Goal: Task Accomplishment & Management: Manage account settings

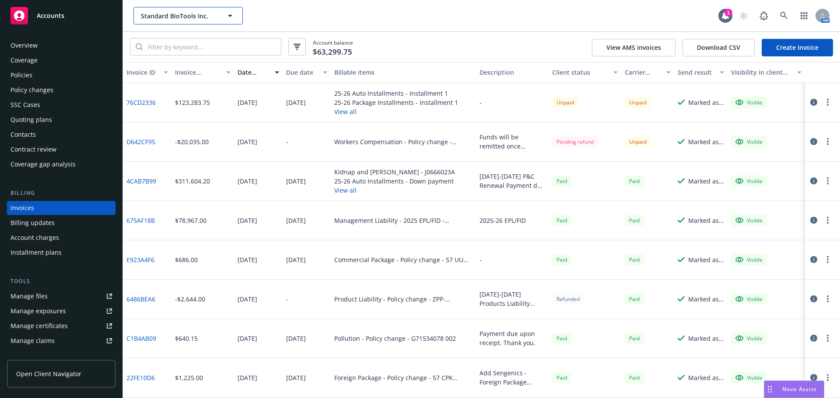
click at [200, 23] on button "Standard BioTools Inc." at bounding box center [187, 15] width 109 height 17
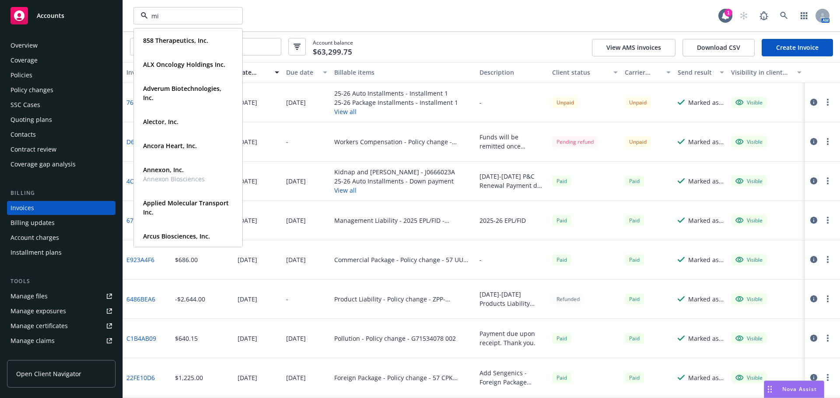
type input "mir"
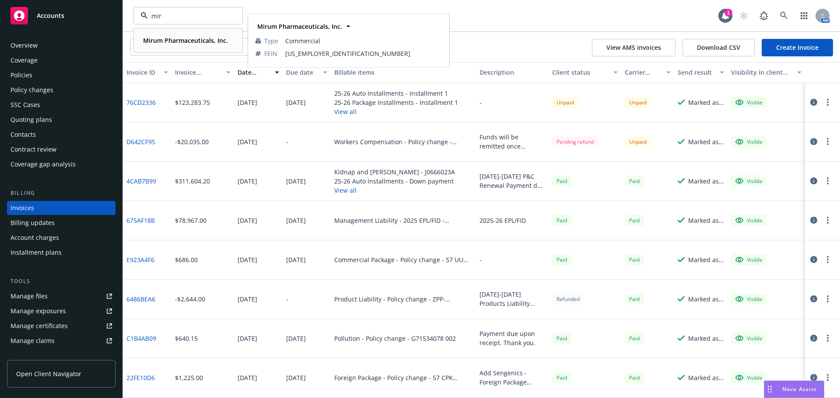
click at [191, 36] on span "Mirum Pharmaceuticals, Inc." at bounding box center [185, 40] width 85 height 9
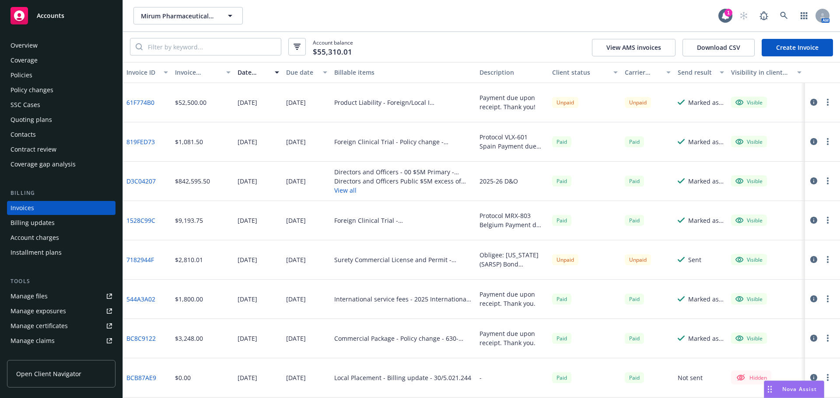
click at [61, 92] on div "Policy changes" at bounding box center [60, 90] width 101 height 14
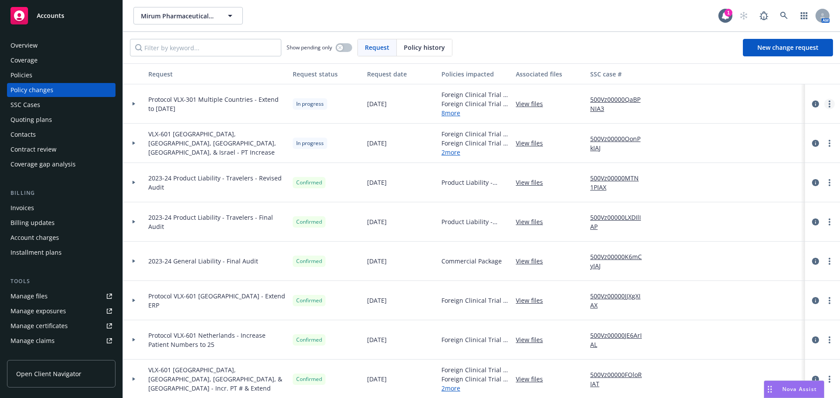
click at [824, 105] on link "more" at bounding box center [829, 104] width 10 height 10
click at [758, 178] on link "Resume workflow" at bounding box center [753, 174] width 150 height 17
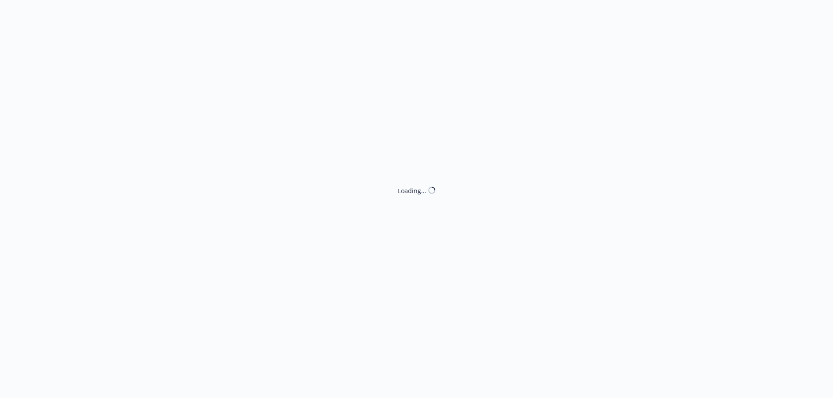
select select "ACCEPTED"
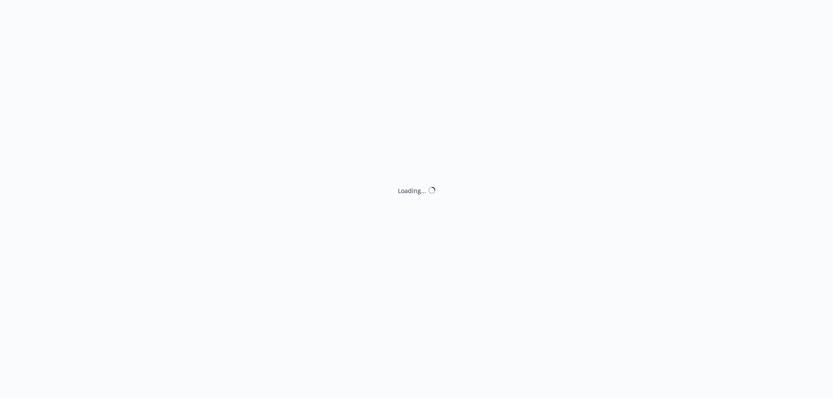
select select "ACCEPTED"
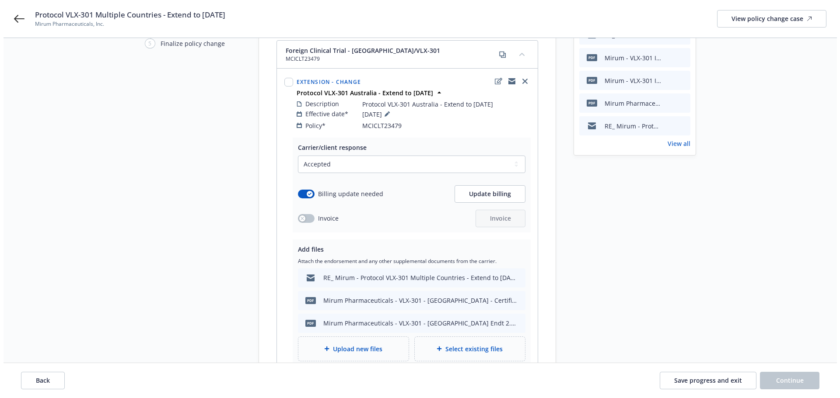
scroll to position [131, 0]
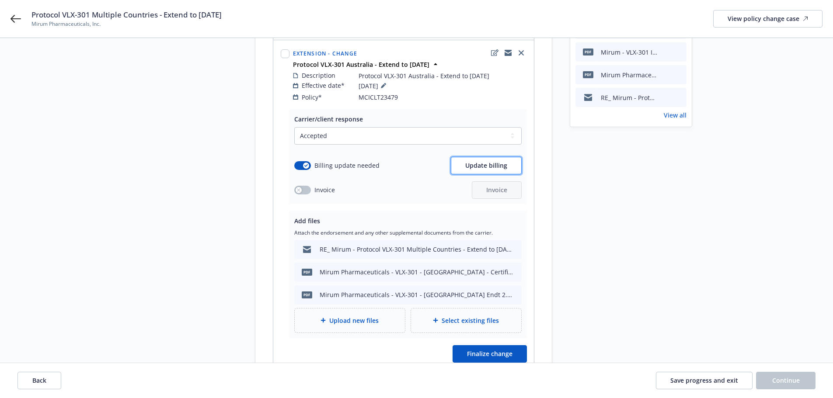
click at [476, 161] on span "Update billing" at bounding box center [486, 165] width 42 height 8
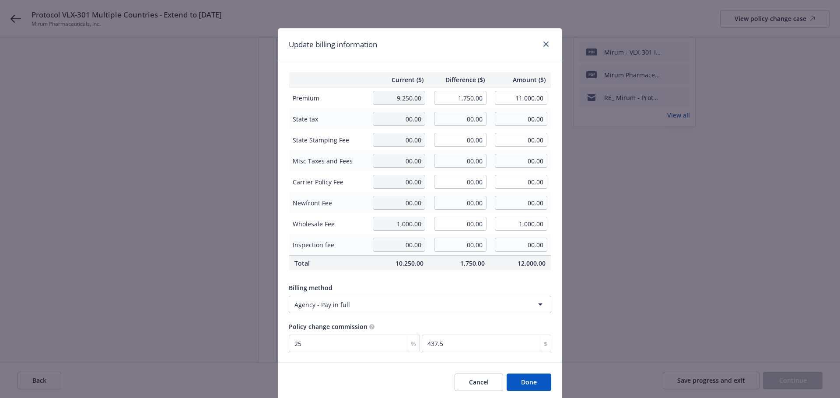
click at [541, 380] on button "Done" at bounding box center [528, 382] width 45 height 17
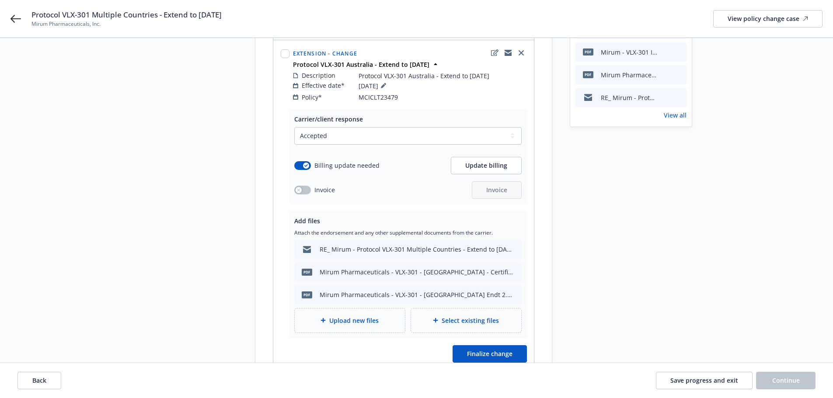
click at [374, 316] on span "Upload new files" at bounding box center [353, 320] width 49 height 9
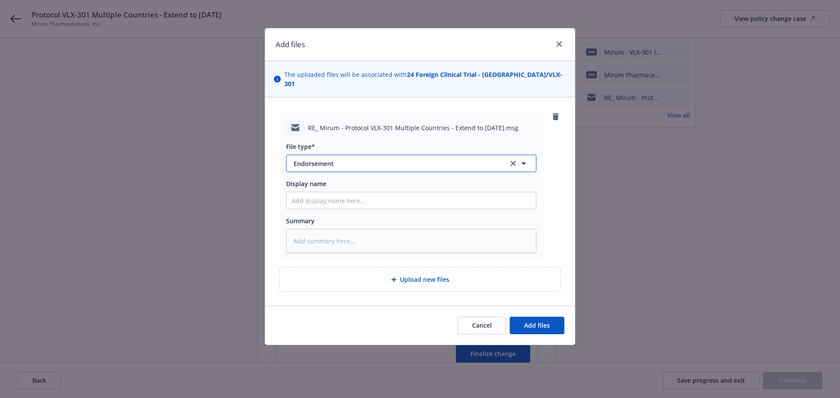
click at [356, 159] on span "Endorsement" at bounding box center [394, 163] width 203 height 9
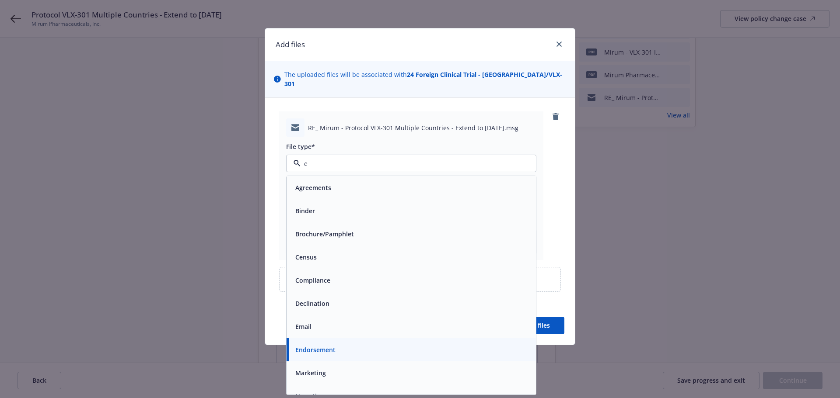
type input "em"
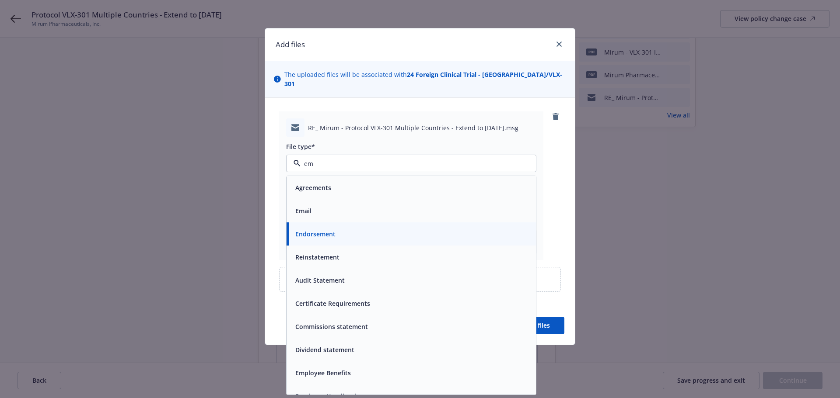
click at [375, 205] on div "Email" at bounding box center [411, 211] width 239 height 13
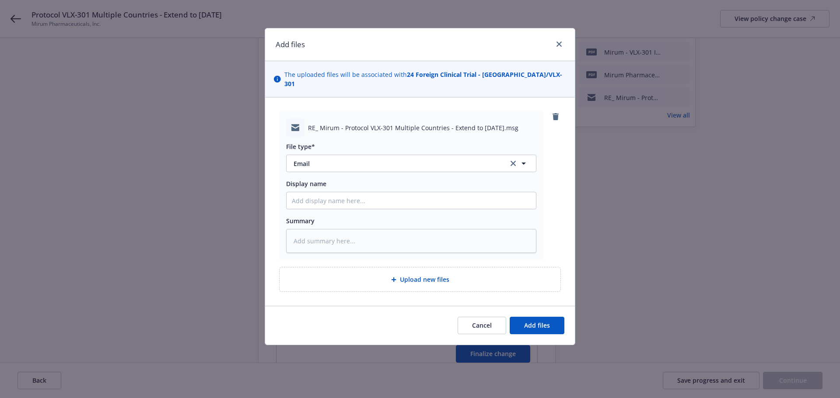
type textarea "x"
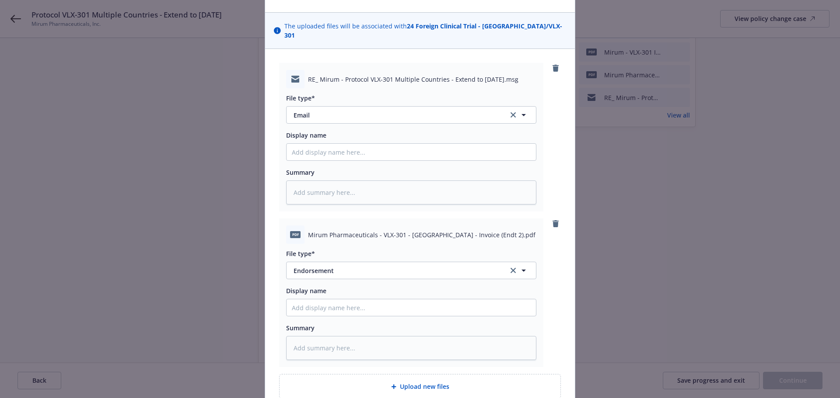
scroll to position [122, 0]
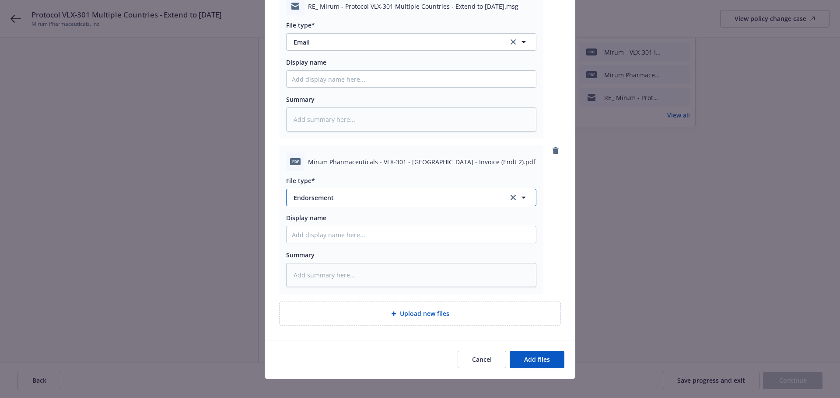
click at [351, 193] on span "Endorsement" at bounding box center [394, 197] width 203 height 9
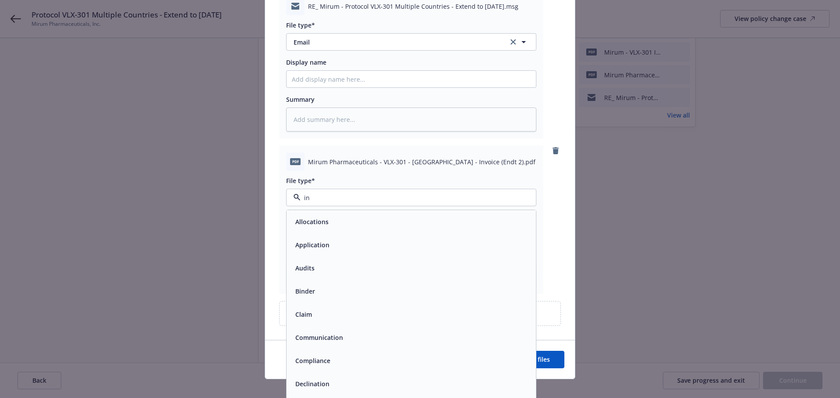
type input "inv"
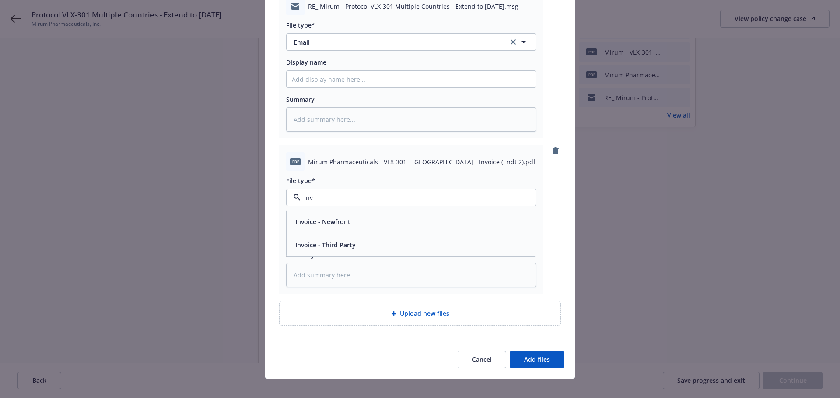
click at [337, 241] on span "Invoice - Third Party" at bounding box center [325, 245] width 60 height 9
click at [530, 356] on span "Add files" at bounding box center [537, 360] width 26 height 8
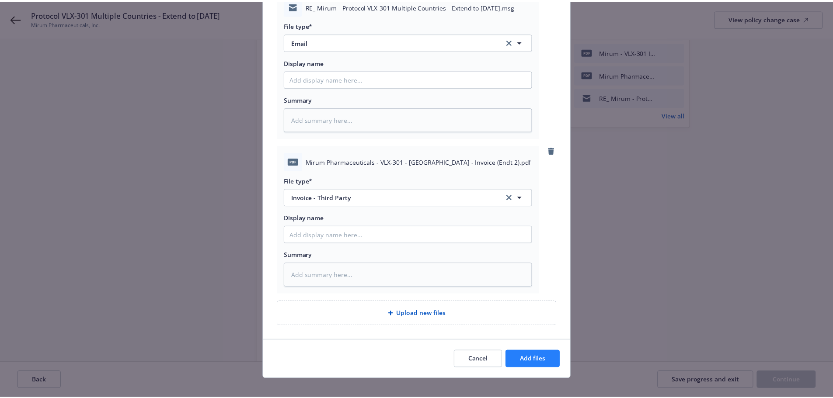
scroll to position [90, 0]
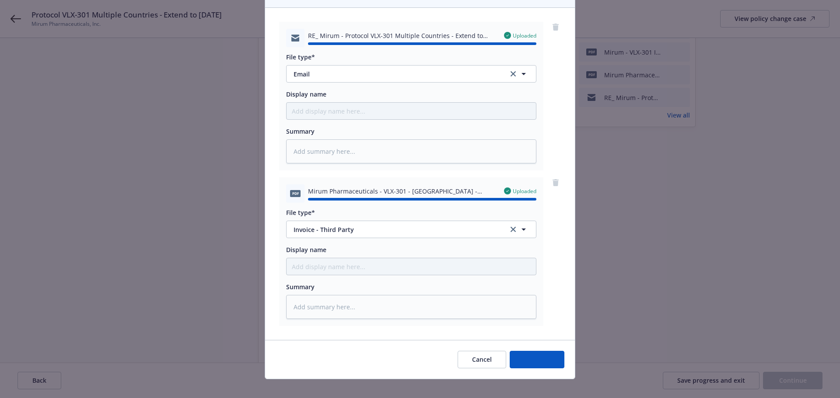
type textarea "x"
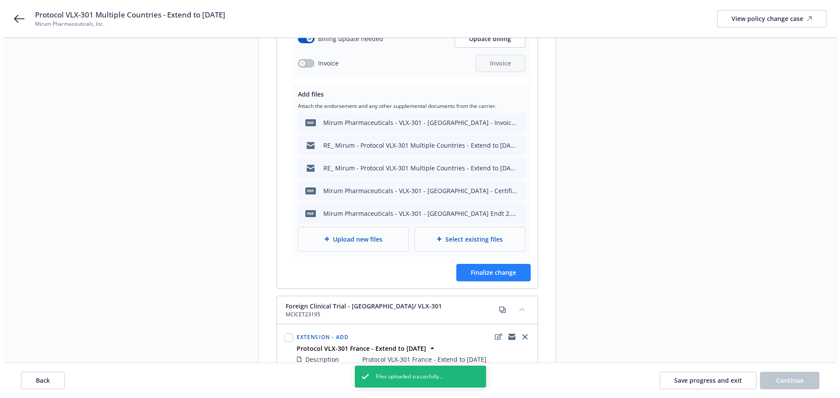
scroll to position [262, 0]
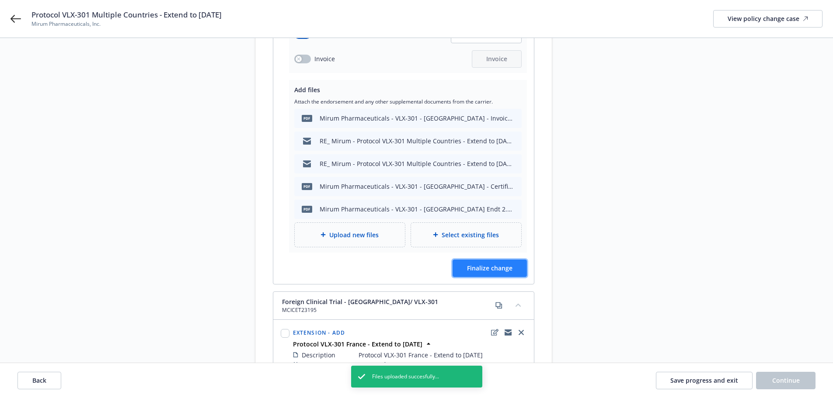
click at [495, 264] on span "Finalize change" at bounding box center [489, 268] width 45 height 8
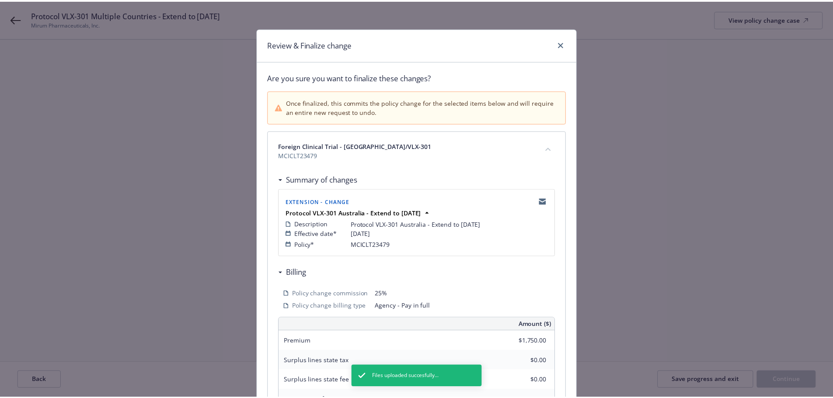
scroll to position [193, 0]
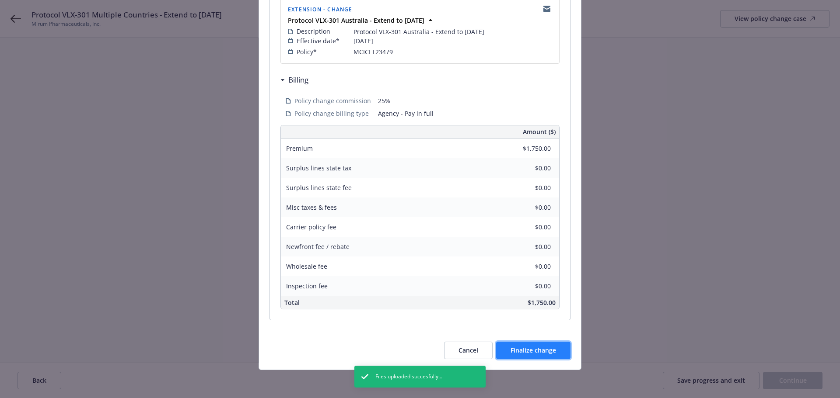
click at [543, 346] on span "Finalize change" at bounding box center [532, 350] width 45 height 8
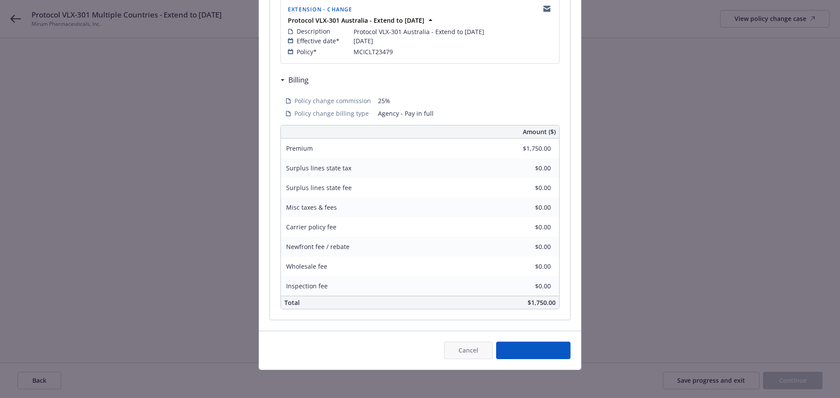
select select "ACCEPTED"
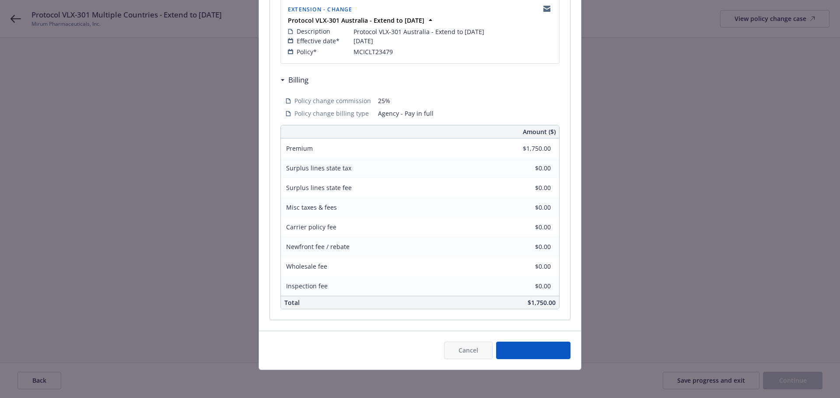
select select "ACCEPTED"
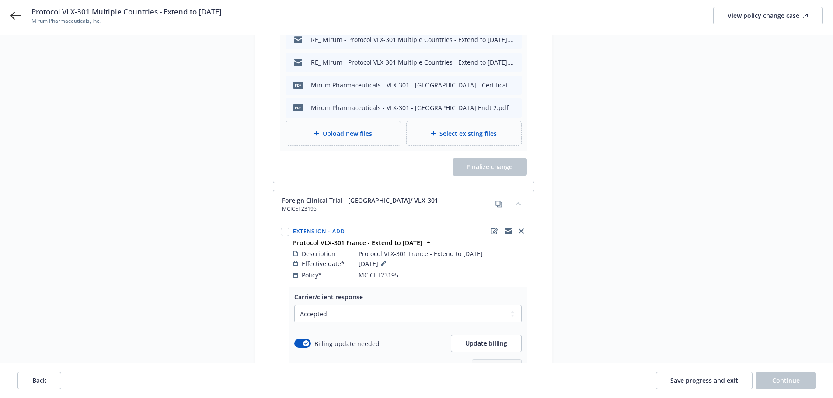
scroll to position [481, 0]
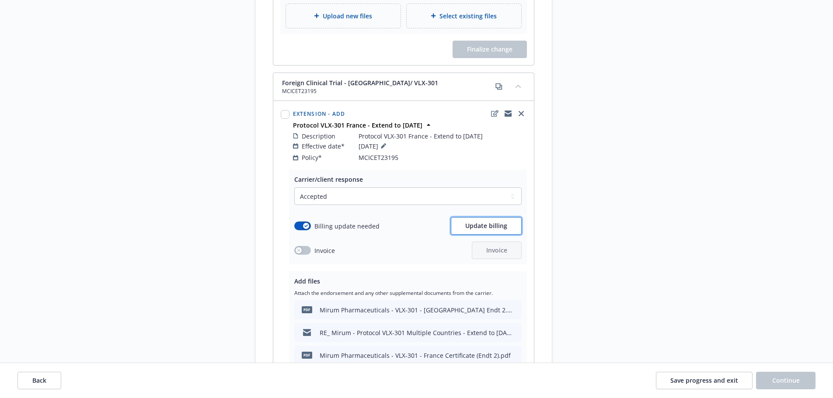
click at [474, 223] on button "Update billing" at bounding box center [486, 225] width 71 height 17
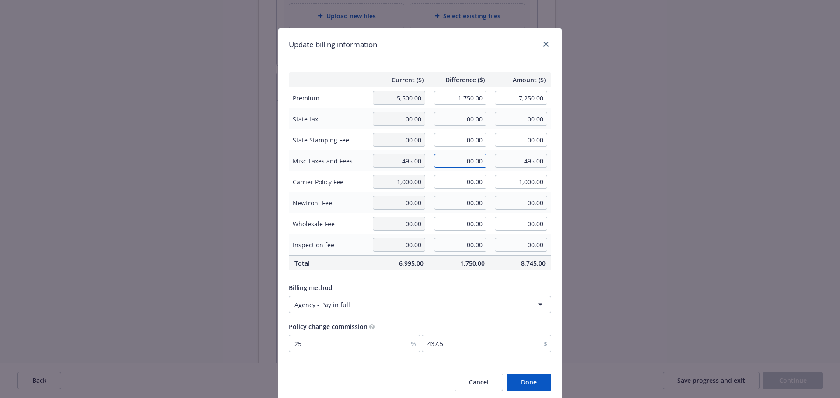
click at [465, 161] on input "00.00" at bounding box center [460, 161] width 52 height 14
drag, startPoint x: 454, startPoint y: 160, endPoint x: 500, endPoint y: 161, distance: 45.9
click at [500, 161] on tr "Misc Taxes and Fees 495.00 437.50 495.00" at bounding box center [420, 160] width 262 height 21
type input "157.50"
type input "652.50"
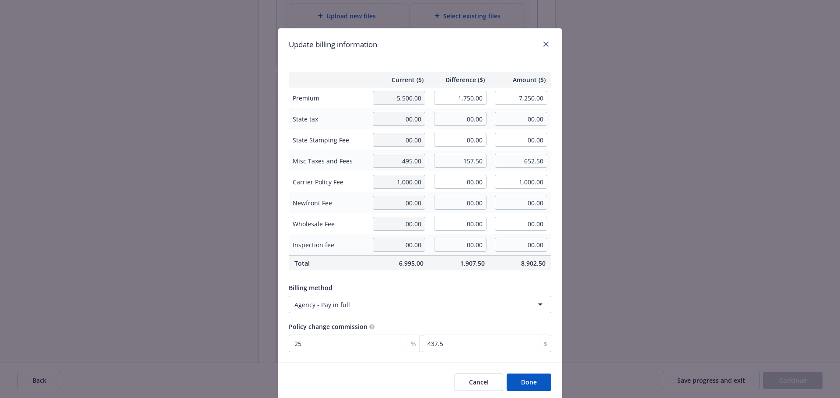
click at [525, 385] on button "Done" at bounding box center [528, 382] width 45 height 17
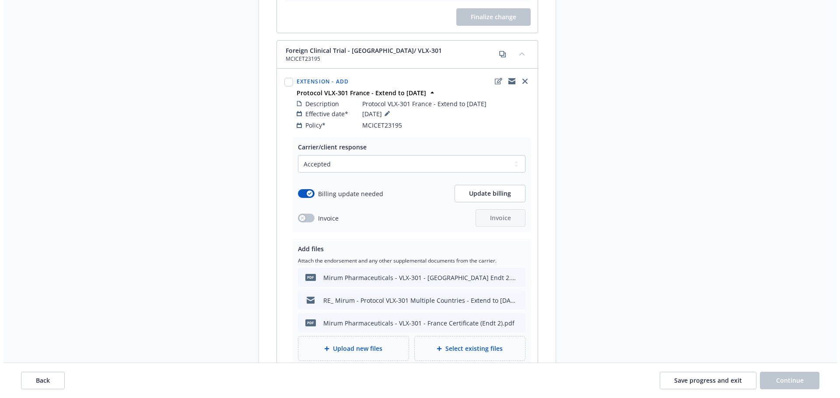
scroll to position [569, 0]
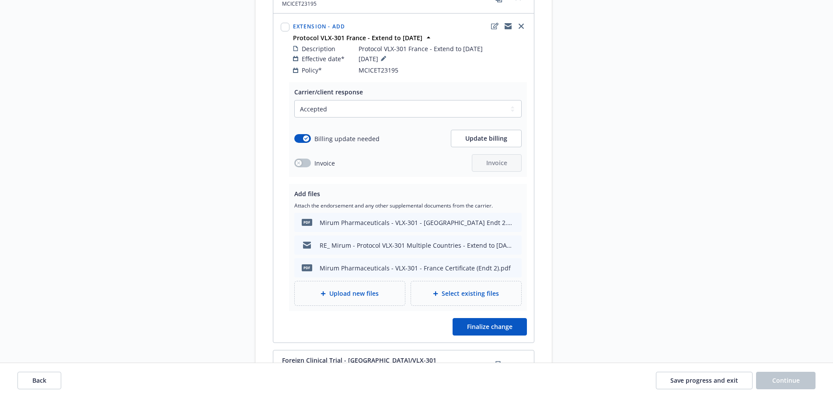
click at [381, 289] on div "Upload new files" at bounding box center [350, 294] width 96 height 10
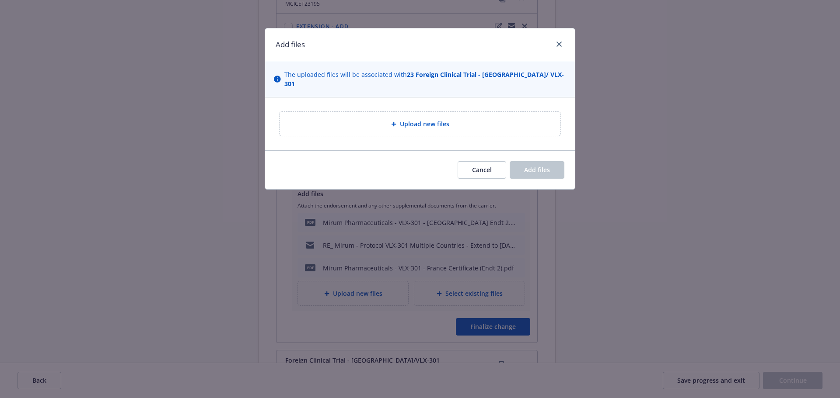
type textarea "x"
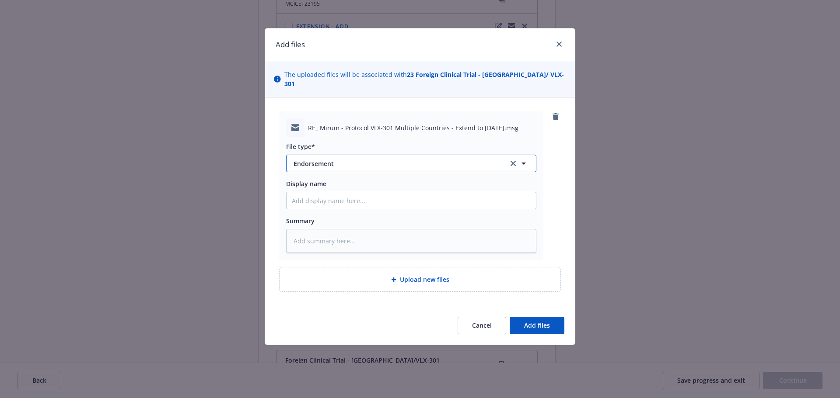
click at [328, 159] on span "Endorsement" at bounding box center [394, 163] width 203 height 9
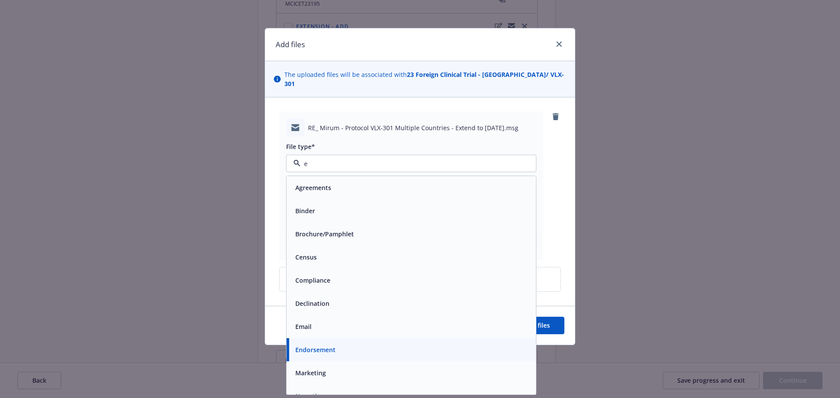
type input "em"
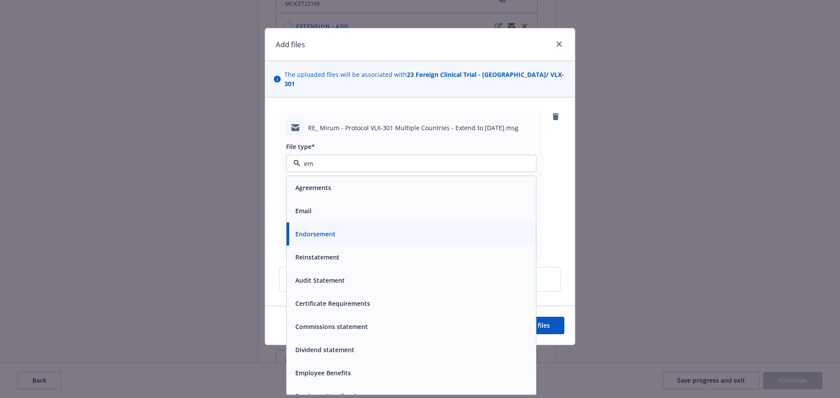
click at [395, 205] on div "Email" at bounding box center [411, 211] width 239 height 13
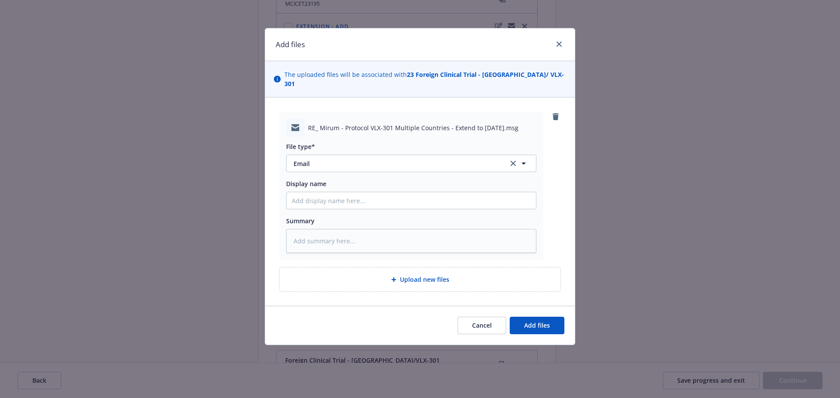
type textarea "x"
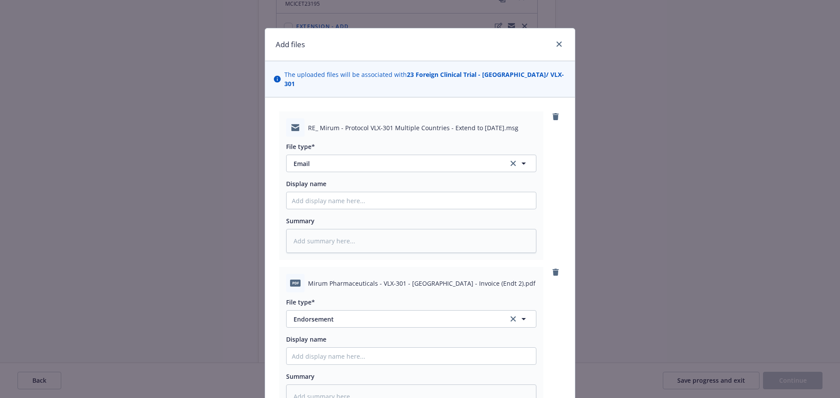
scroll to position [122, 0]
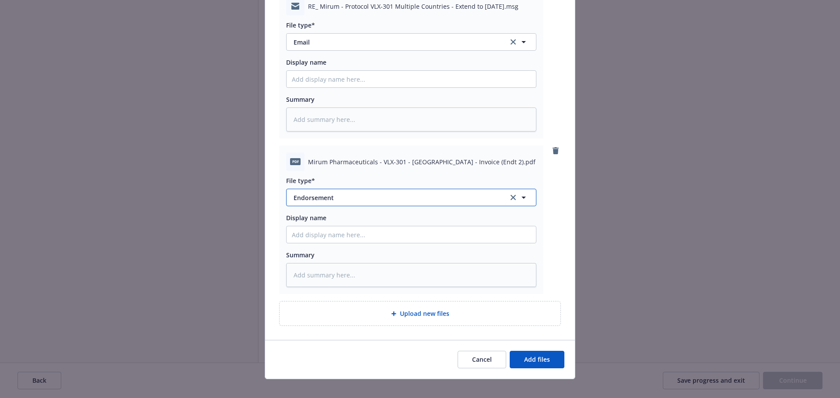
click at [355, 193] on span "Endorsement" at bounding box center [394, 197] width 203 height 9
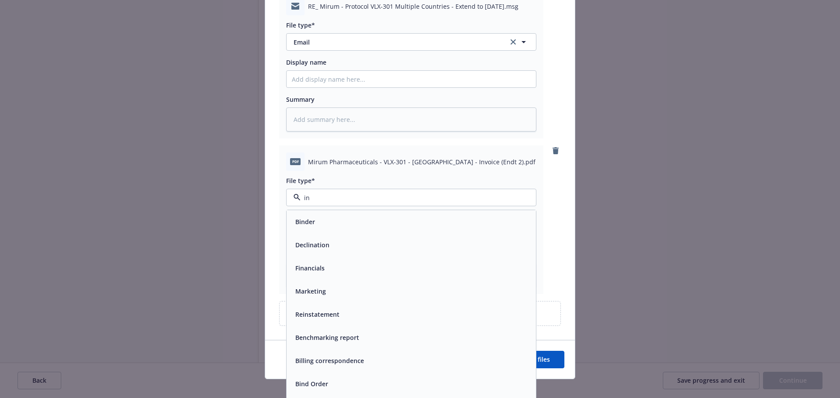
type input "inv"
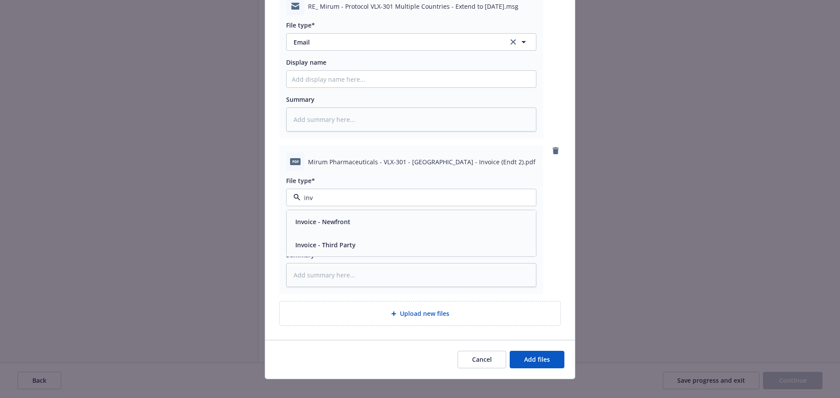
click at [370, 242] on div "Invoice - Third Party" at bounding box center [411, 245] width 239 height 13
click at [541, 351] on button "Add files" at bounding box center [537, 359] width 55 height 17
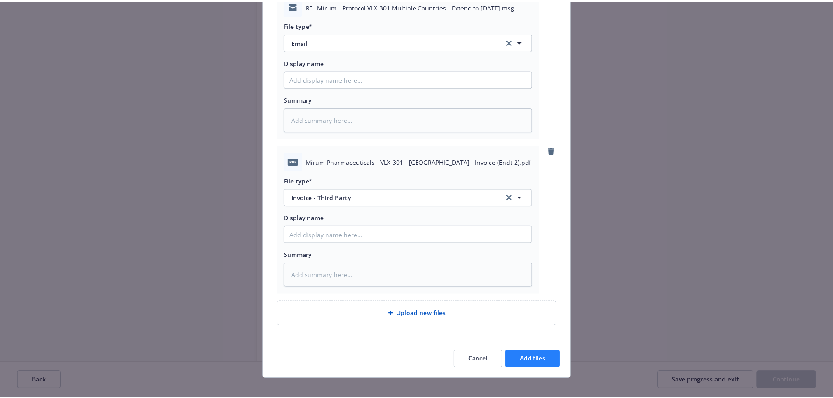
scroll to position [90, 0]
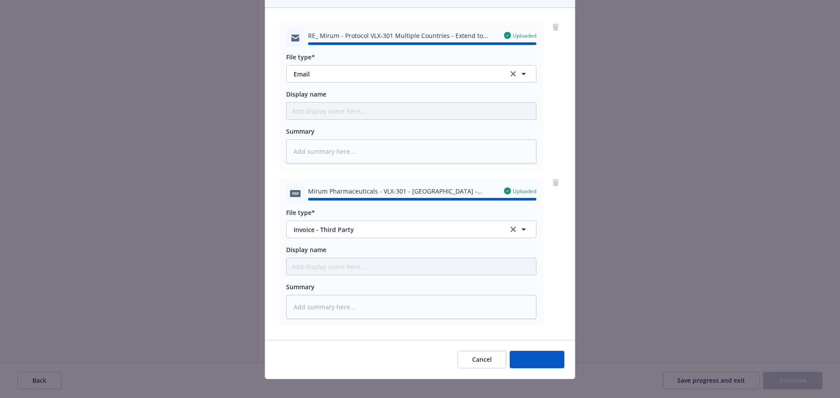
type textarea "x"
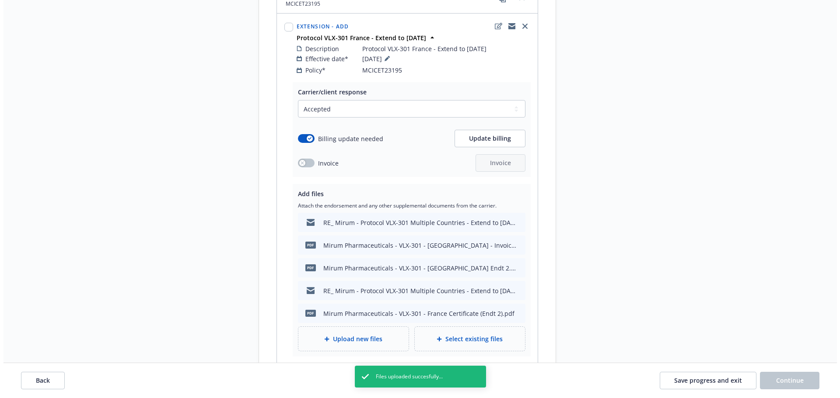
scroll to position [612, 0]
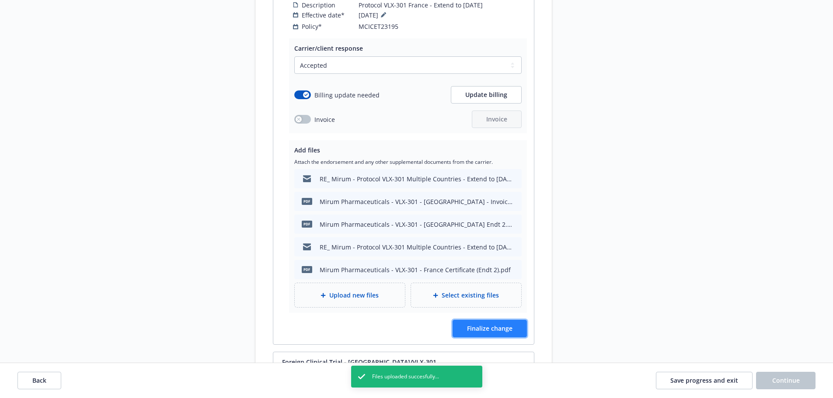
click at [503, 325] on span "Finalize change" at bounding box center [489, 329] width 45 height 8
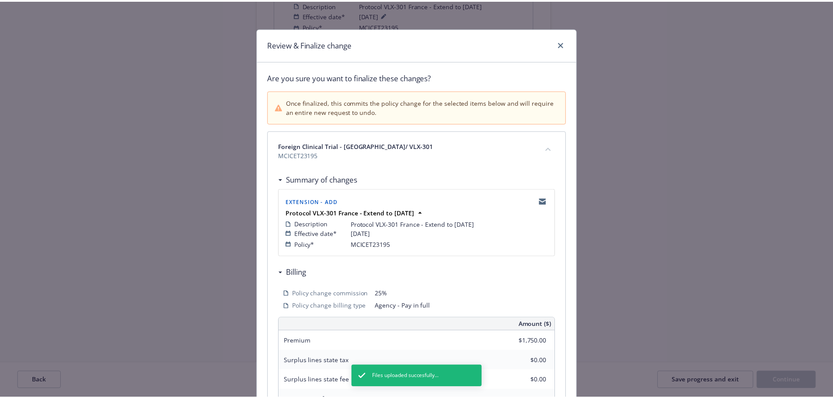
scroll to position [193, 0]
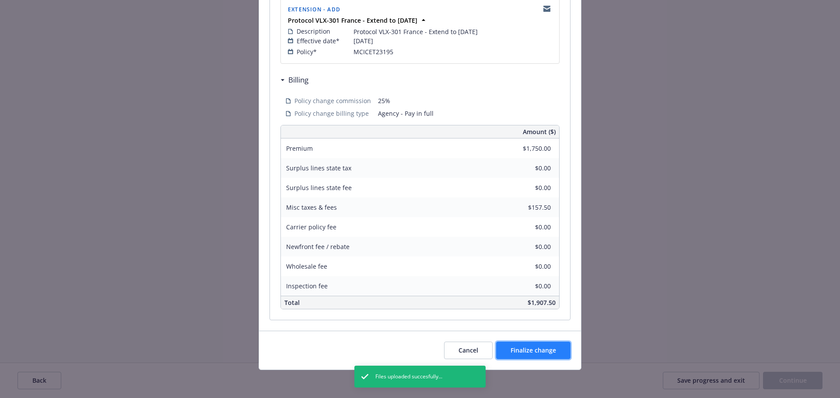
click at [537, 348] on span "Finalize change" at bounding box center [532, 350] width 45 height 8
select select "ACCEPTED"
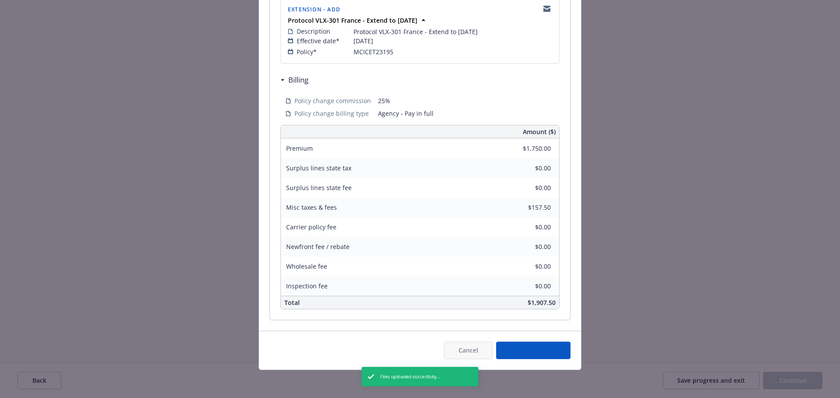
select select "ACCEPTED"
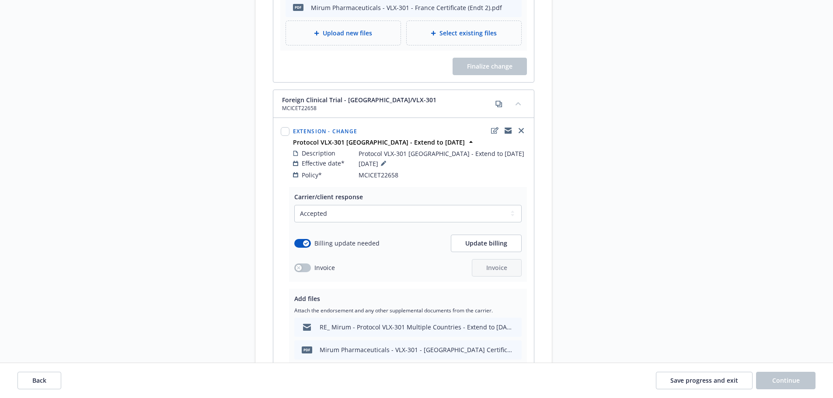
scroll to position [875, 0]
click at [483, 239] on span "Update billing" at bounding box center [486, 243] width 42 height 8
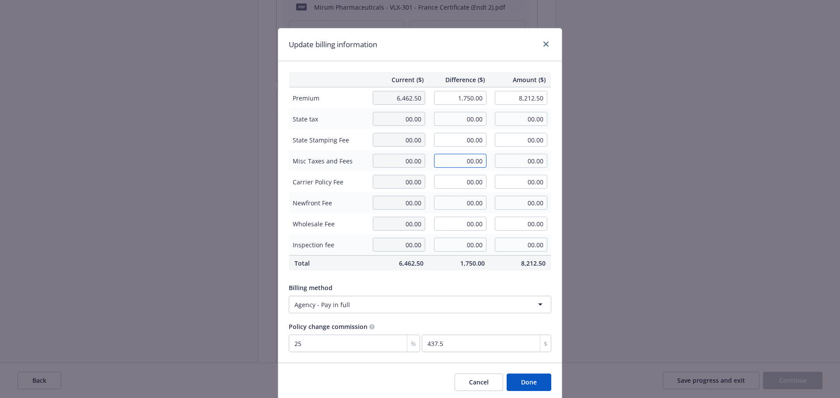
click at [465, 161] on input "00.00" at bounding box center [460, 161] width 52 height 14
type input "161.88"
click at [534, 382] on button "Done" at bounding box center [528, 382] width 45 height 17
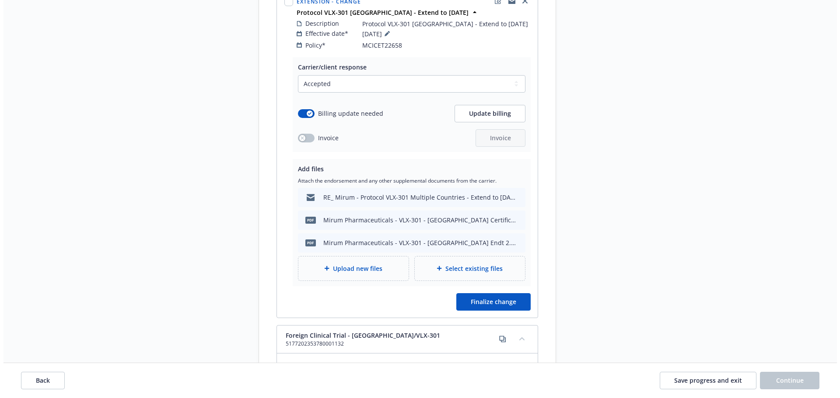
scroll to position [1006, 0]
click at [356, 262] on span "Upload new files" at bounding box center [353, 266] width 49 height 9
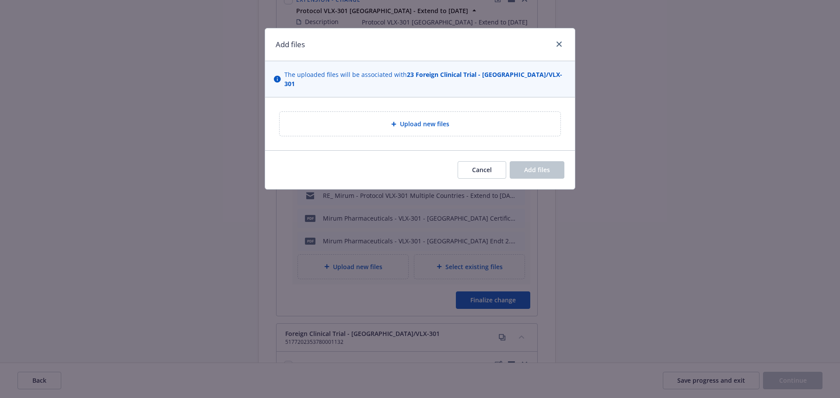
type textarea "x"
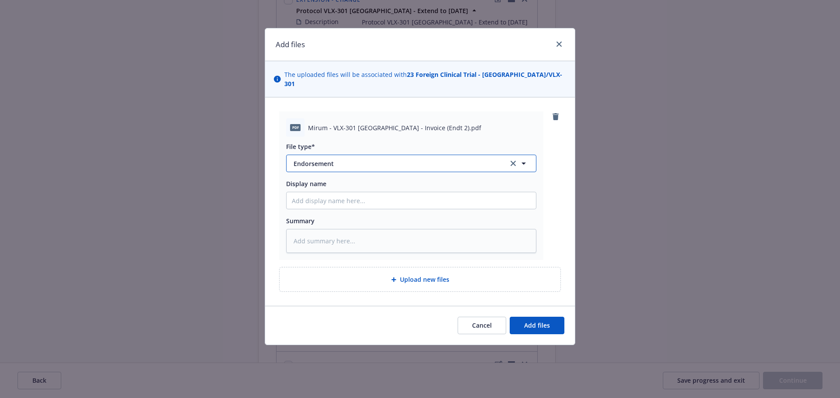
click at [408, 159] on span "Endorsement" at bounding box center [394, 163] width 203 height 9
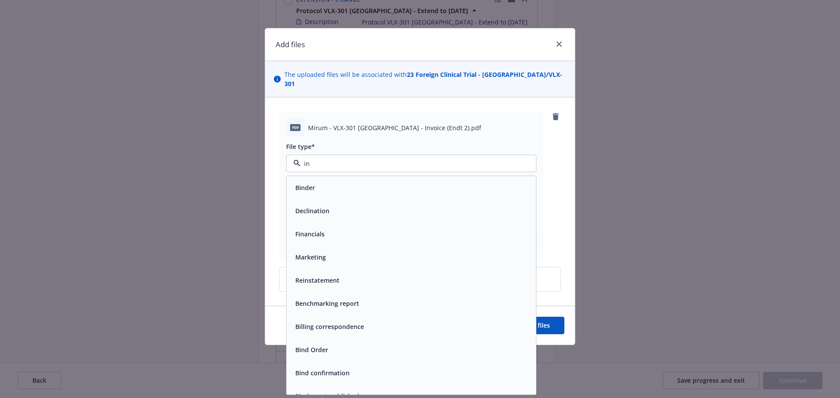
type input "inv"
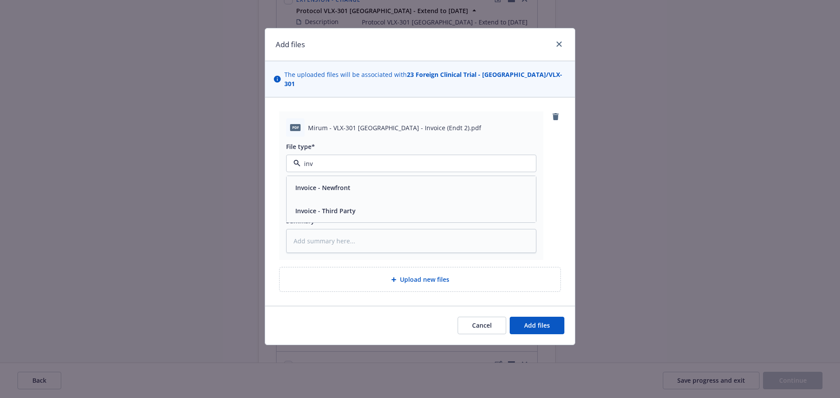
click at [345, 206] on span "Invoice - Third Party" at bounding box center [325, 210] width 60 height 9
type textarea "x"
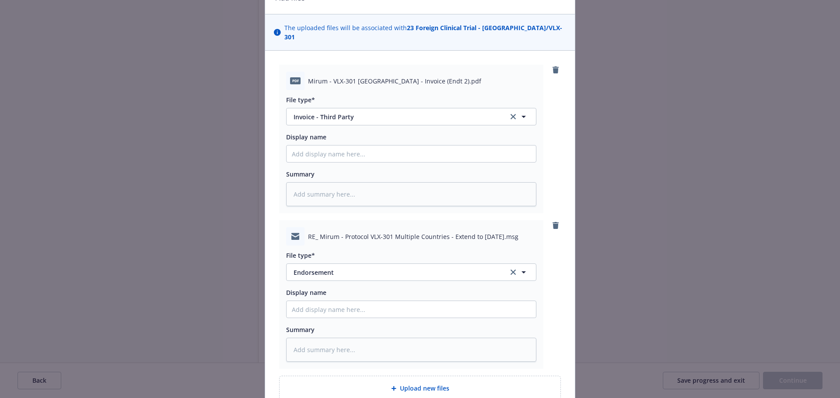
scroll to position [122, 0]
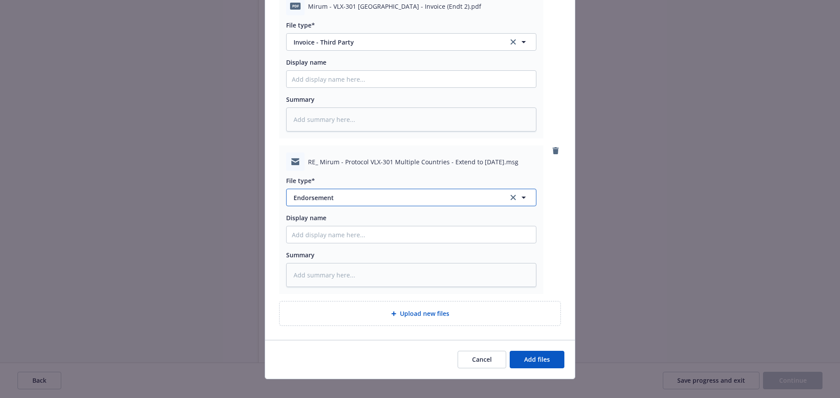
click at [327, 189] on button "Endorsement" at bounding box center [411, 197] width 250 height 17
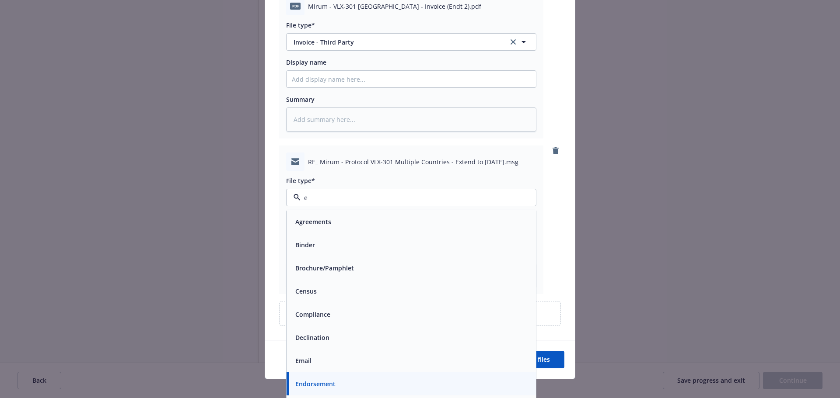
type input "em"
click at [340, 239] on div "Email" at bounding box center [411, 245] width 239 height 13
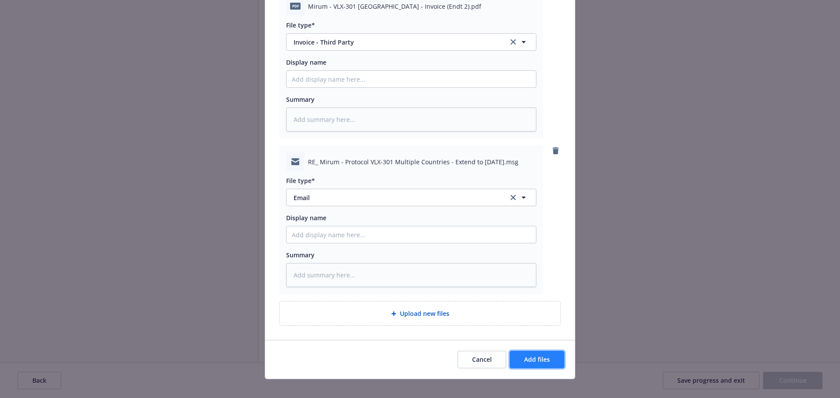
click at [542, 356] on span "Add files" at bounding box center [537, 360] width 26 height 8
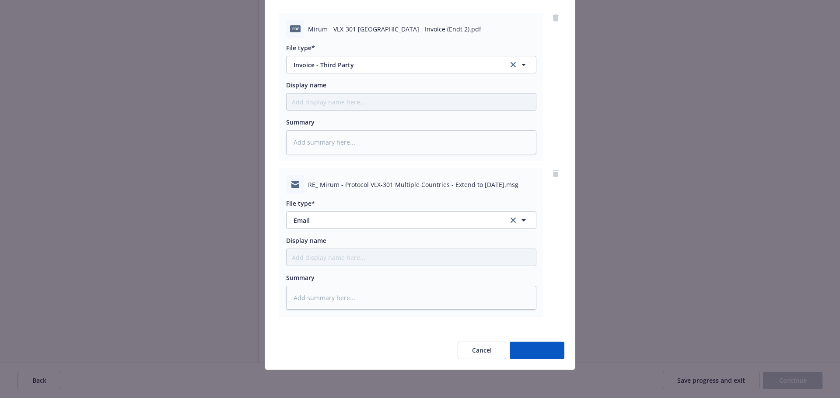
scroll to position [90, 0]
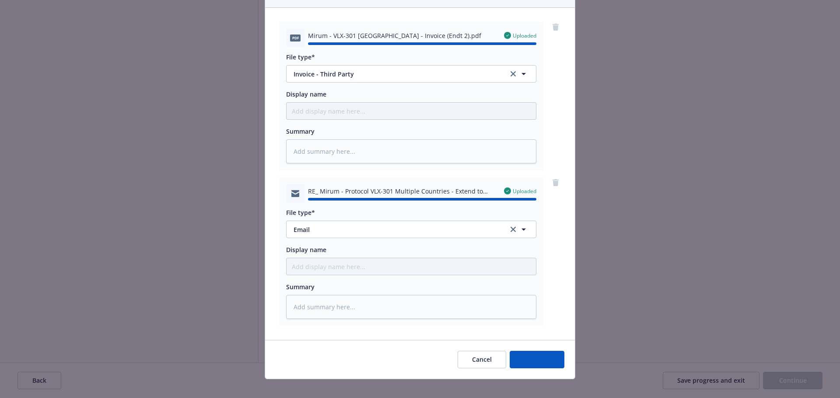
type textarea "x"
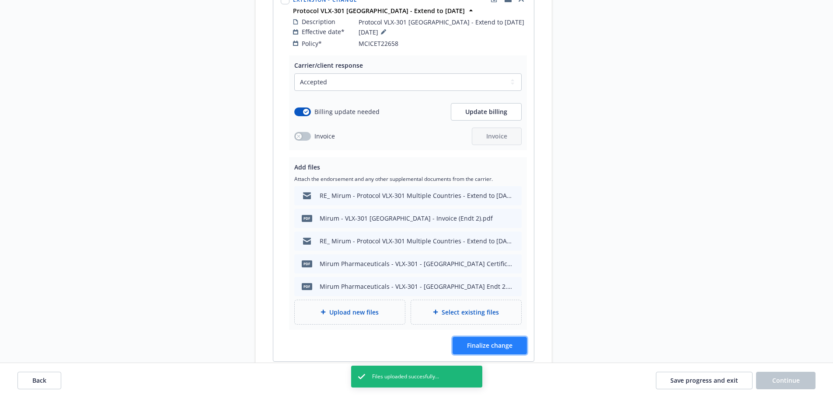
click at [487, 342] on span "Finalize change" at bounding box center [489, 346] width 45 height 8
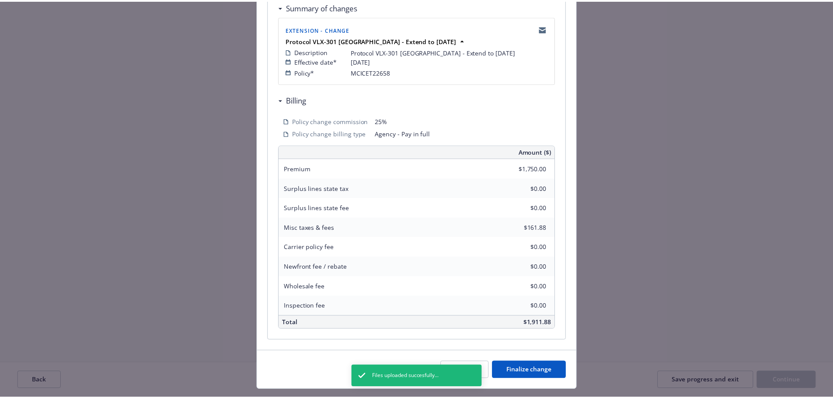
scroll to position [193, 0]
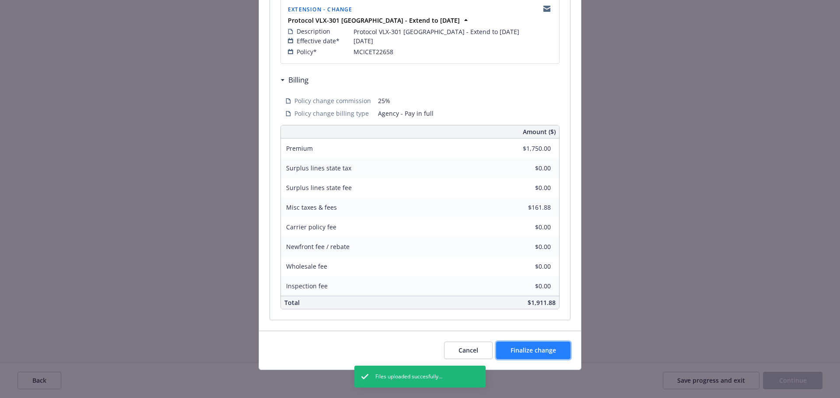
click at [532, 353] on span "Finalize change" at bounding box center [532, 350] width 45 height 8
select select "ACCEPTED"
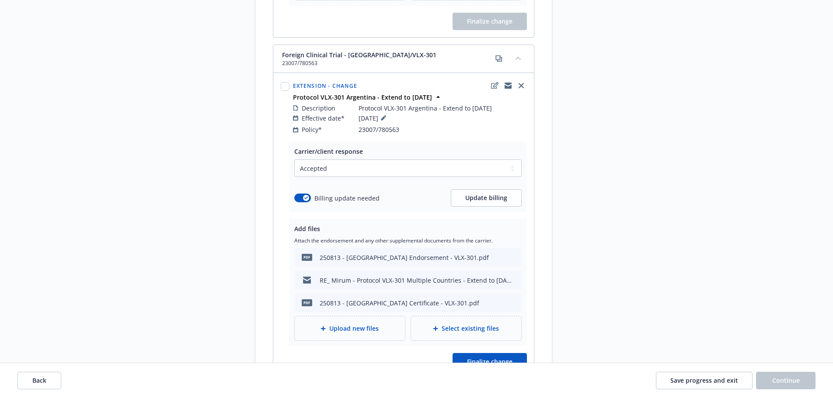
scroll to position [1618, 0]
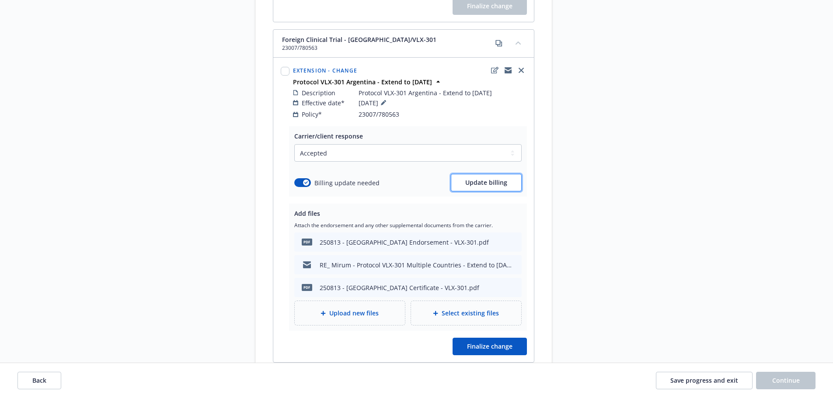
click at [497, 178] on span "Update billing" at bounding box center [486, 182] width 42 height 8
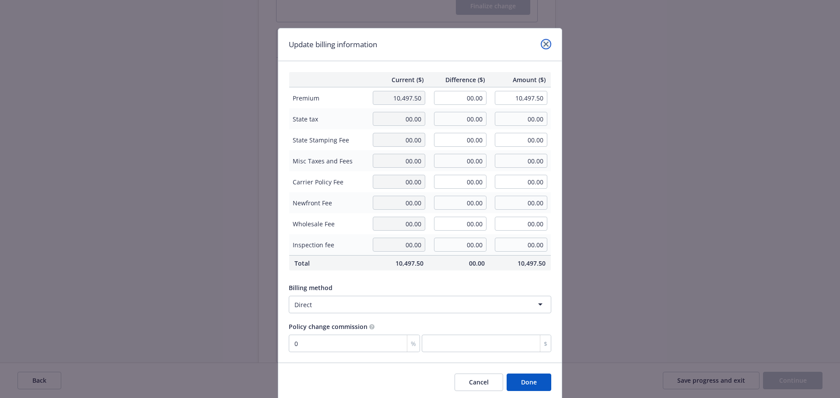
click at [543, 40] on link "close" at bounding box center [546, 44] width 10 height 10
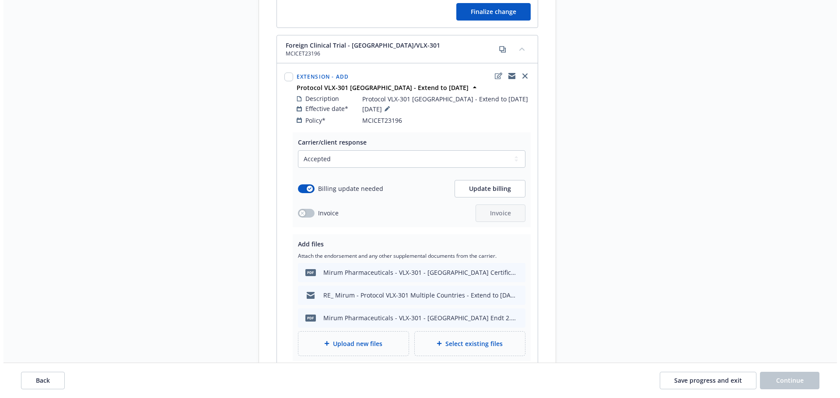
scroll to position [1968, 0]
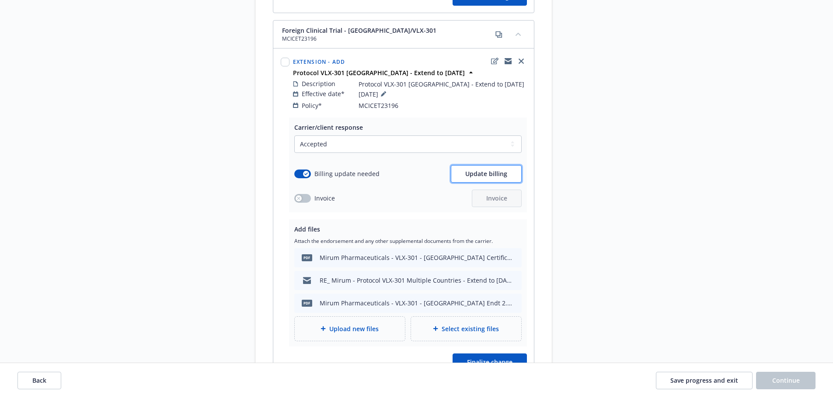
click at [496, 170] on span "Update billing" at bounding box center [486, 174] width 42 height 8
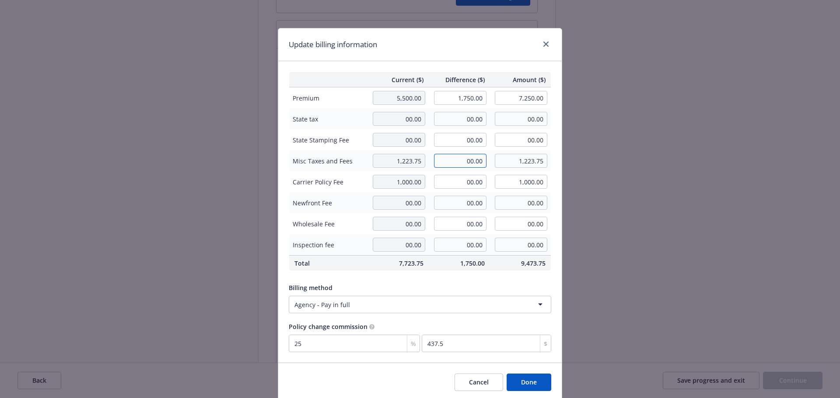
click at [462, 161] on input "00.00" at bounding box center [460, 161] width 52 height 14
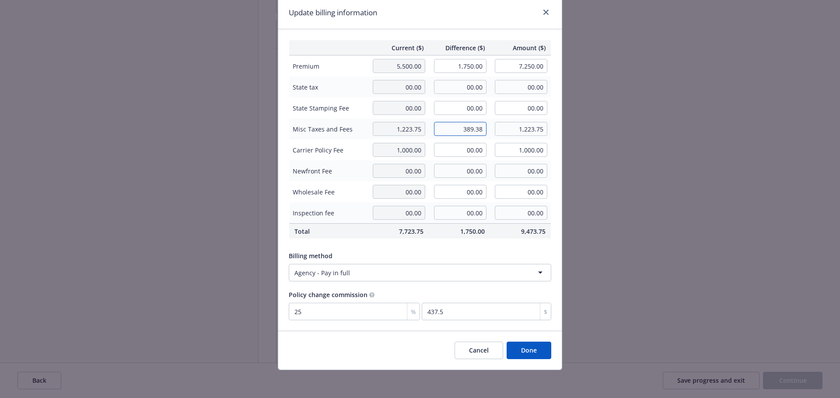
type input "389.38"
type input "1,613.13"
click at [536, 349] on button "Done" at bounding box center [528, 350] width 45 height 17
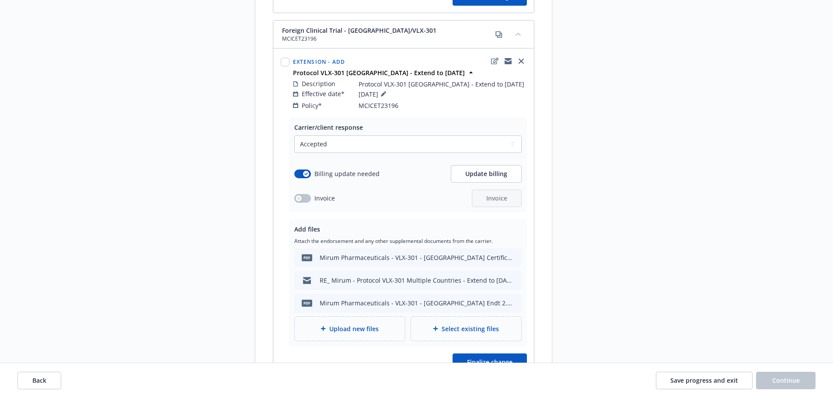
click at [356, 325] on span "Upload new files" at bounding box center [353, 329] width 49 height 9
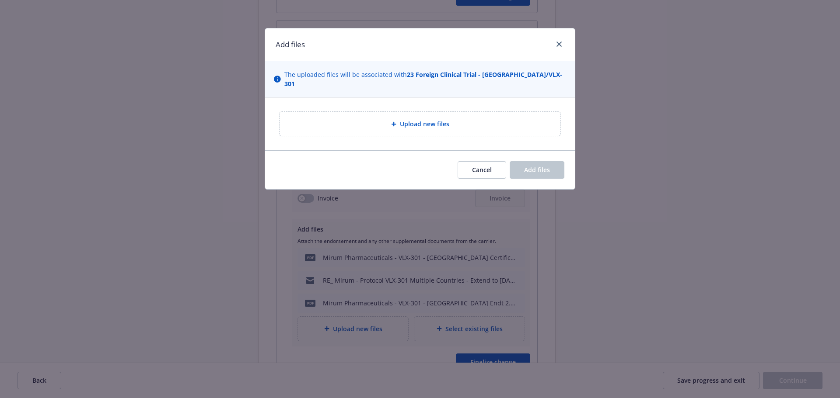
type textarea "x"
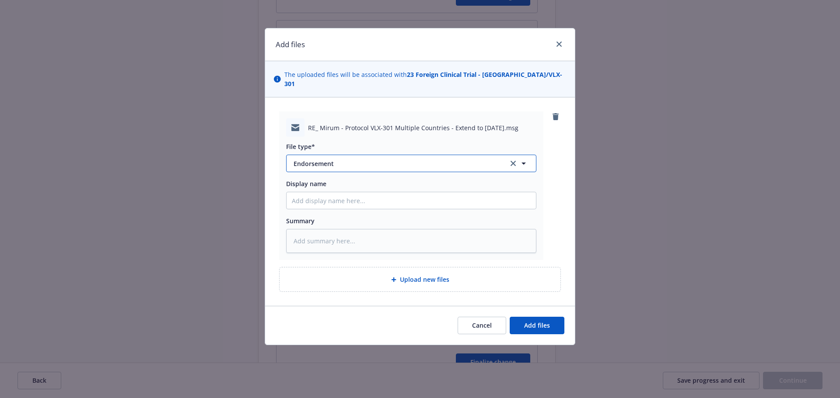
click at [363, 159] on span "Endorsement" at bounding box center [394, 163] width 203 height 9
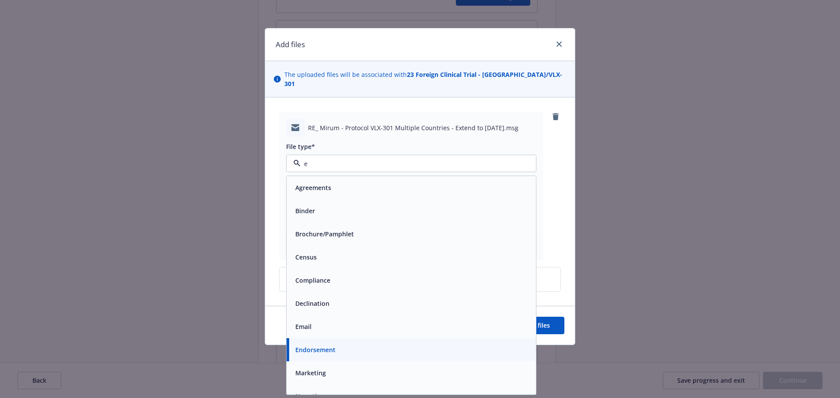
type input "em"
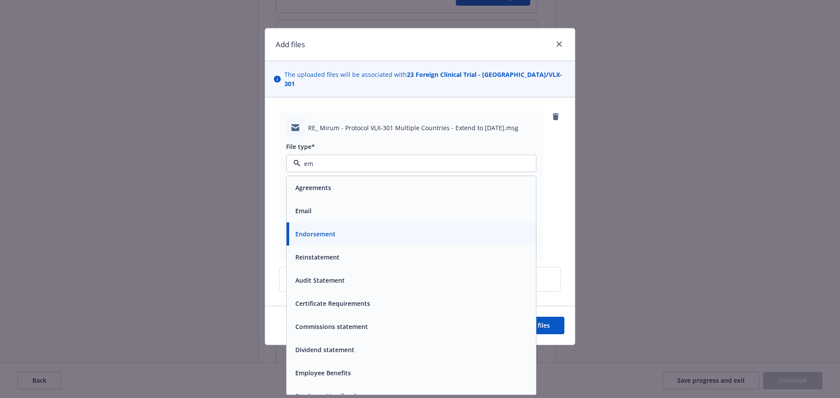
click at [369, 206] on div "Email" at bounding box center [411, 211] width 239 height 13
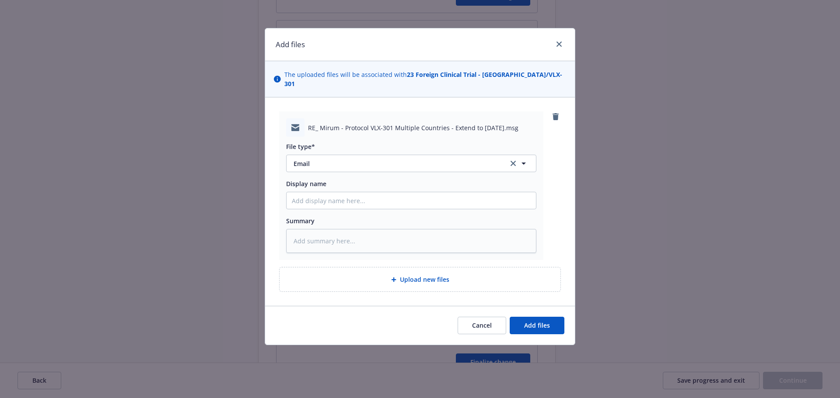
type textarea "x"
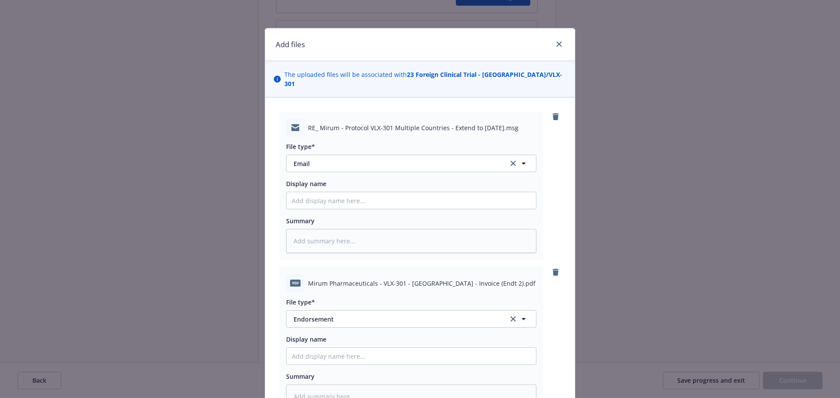
scroll to position [122, 0]
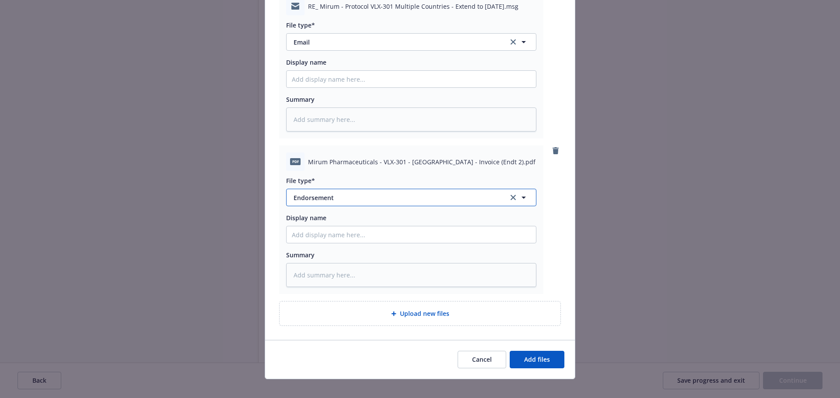
click at [331, 193] on span "Endorsement" at bounding box center [394, 197] width 203 height 9
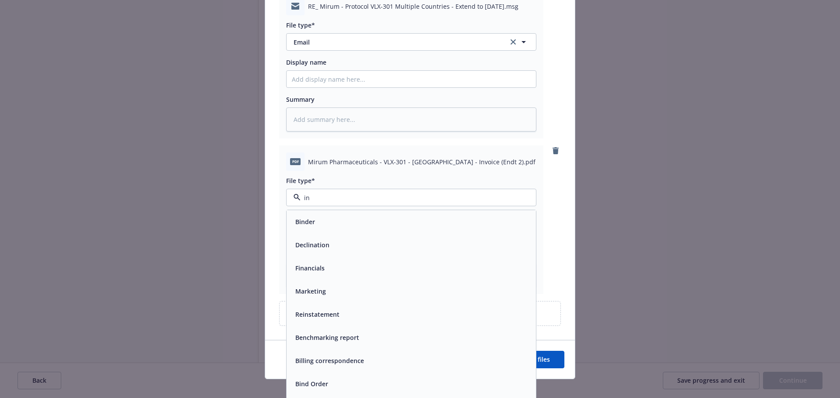
type input "inv"
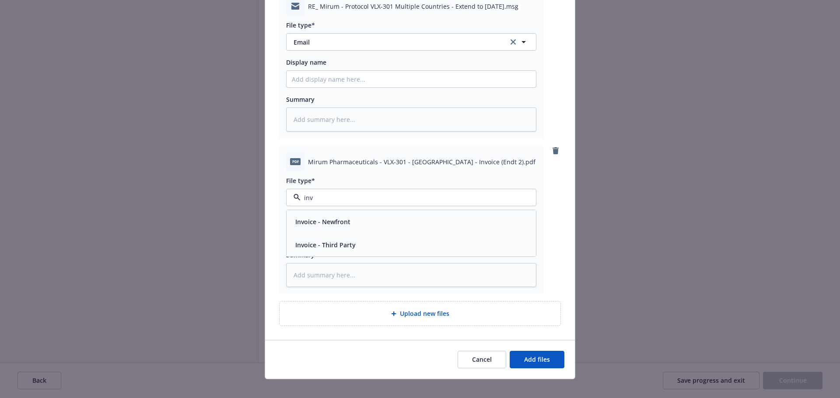
click at [346, 241] on span "Invoice - Third Party" at bounding box center [325, 245] width 60 height 9
click at [549, 355] on button "Add files" at bounding box center [537, 359] width 55 height 17
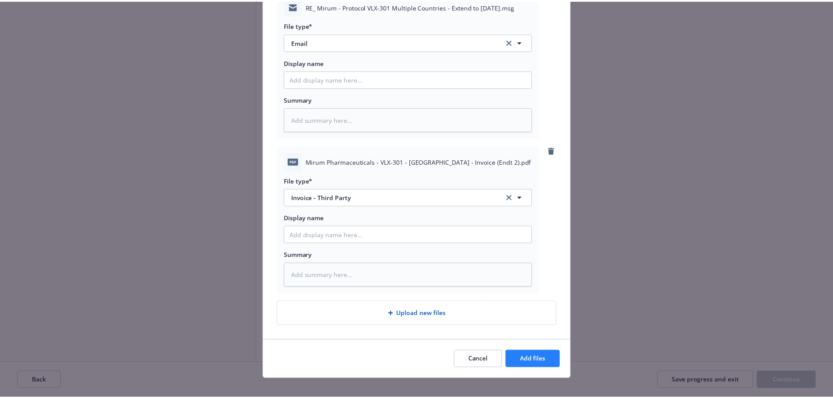
scroll to position [90, 0]
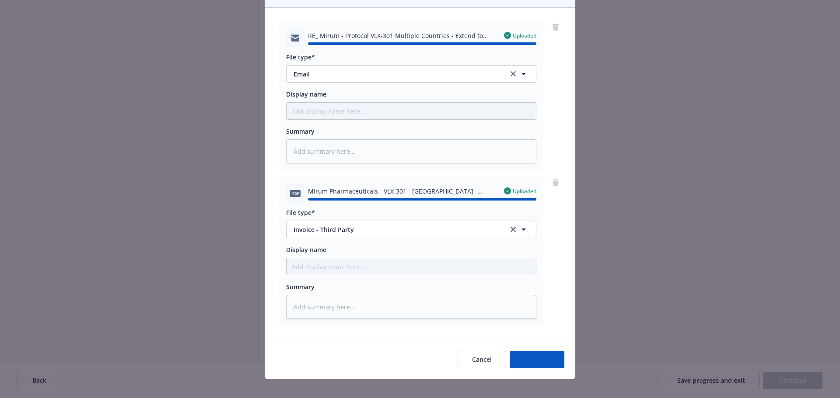
type textarea "x"
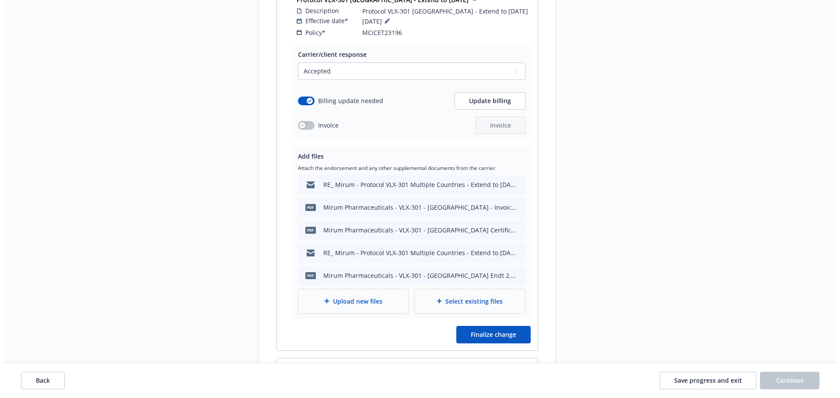
scroll to position [2056, 0]
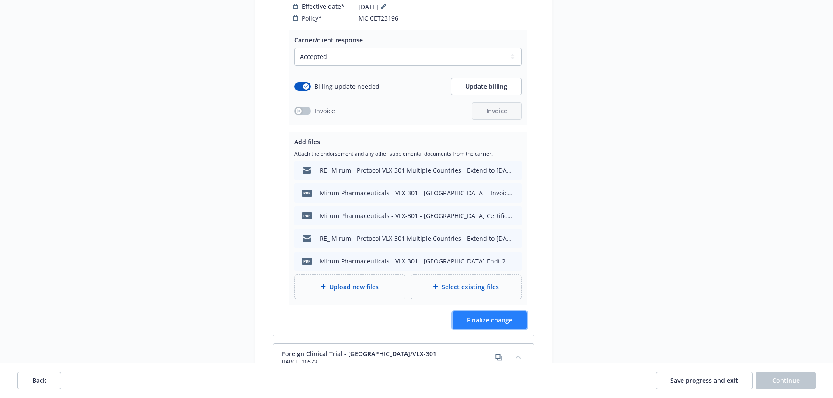
click at [492, 315] on button "Finalize change" at bounding box center [490, 320] width 74 height 17
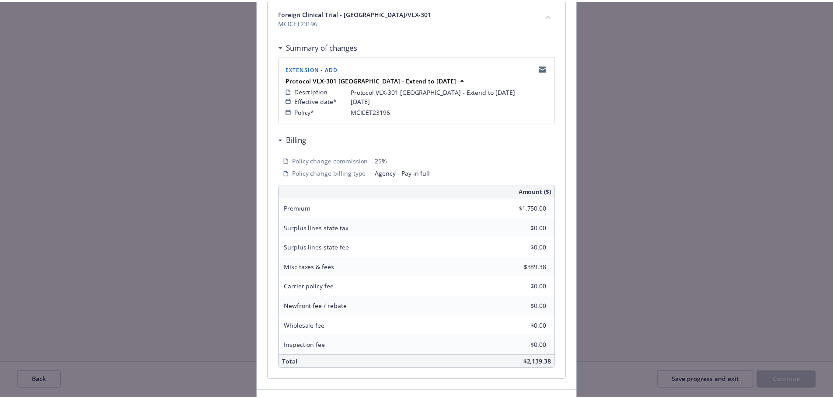
scroll to position [193, 0]
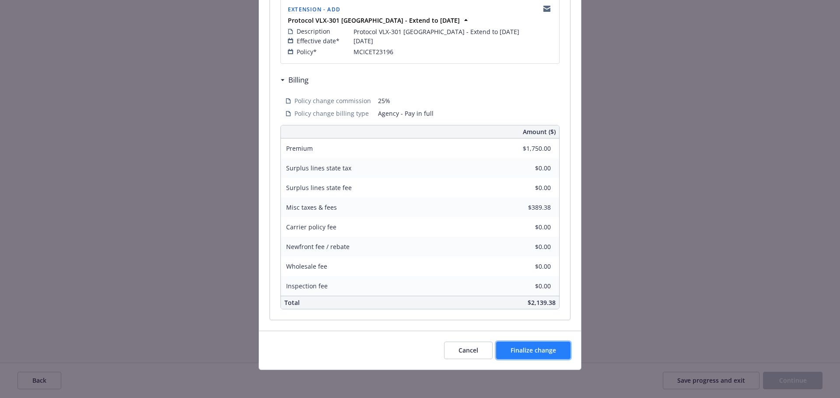
click at [550, 352] on span "Finalize change" at bounding box center [532, 350] width 45 height 8
select select "ACCEPTED"
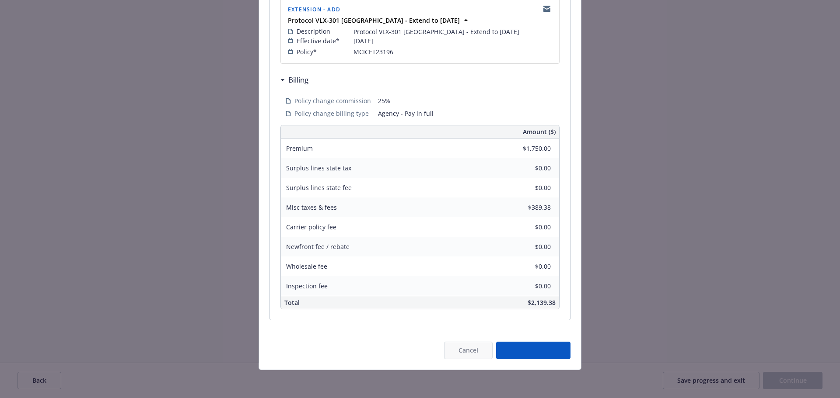
select select "ACCEPTED"
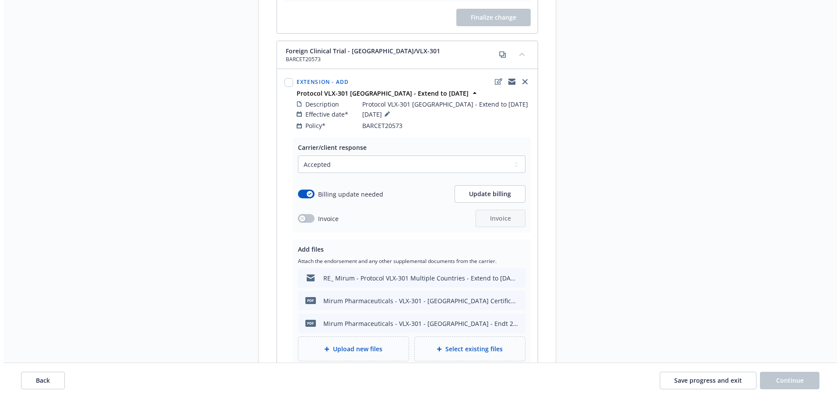
scroll to position [2362, 0]
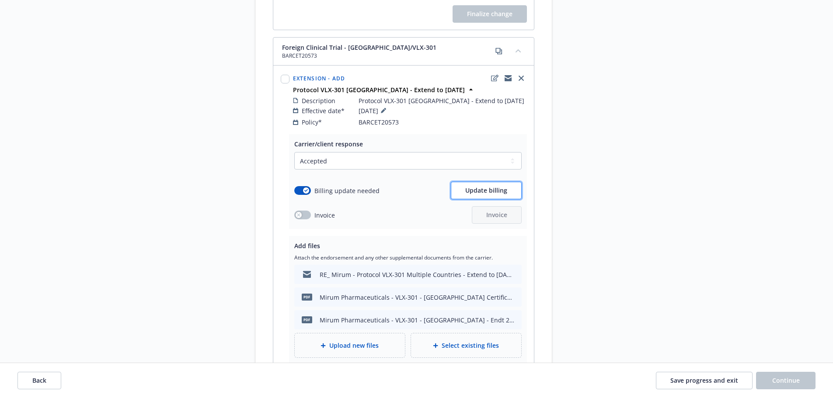
click at [491, 186] on span "Update billing" at bounding box center [486, 190] width 42 height 8
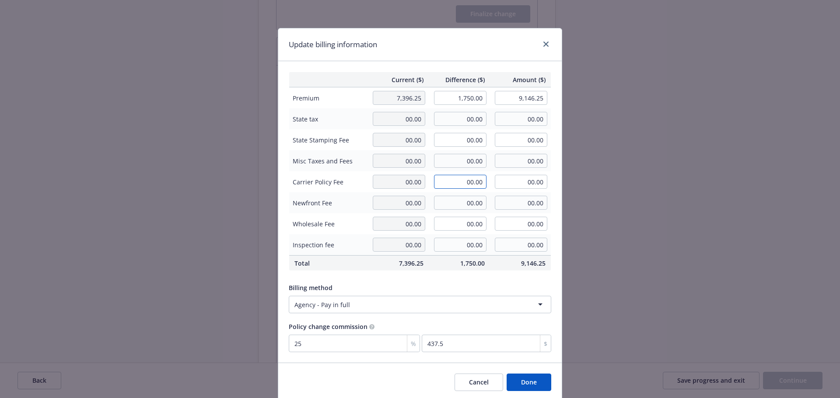
click at [469, 178] on input "00.00" at bounding box center [460, 182] width 52 height 14
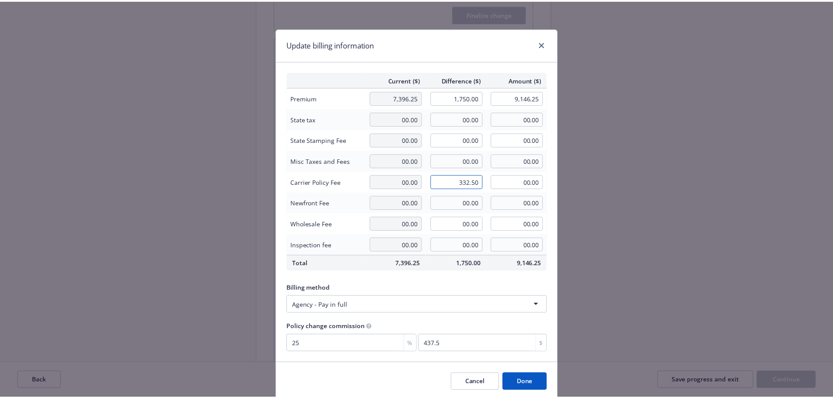
scroll to position [32, 0]
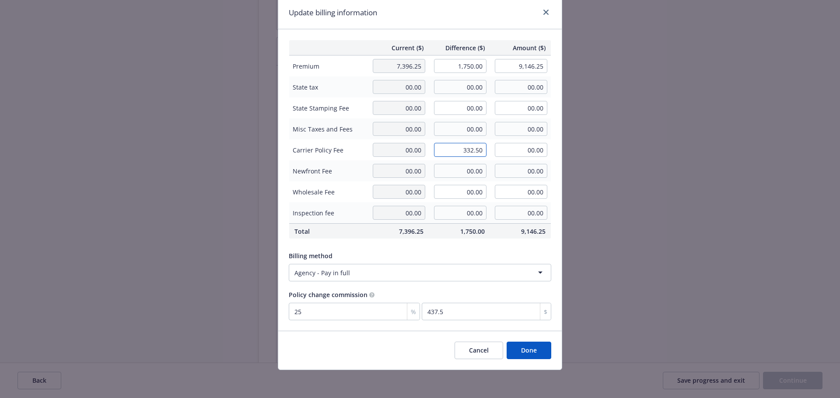
type input "332.50"
click at [531, 353] on button "Done" at bounding box center [528, 350] width 45 height 17
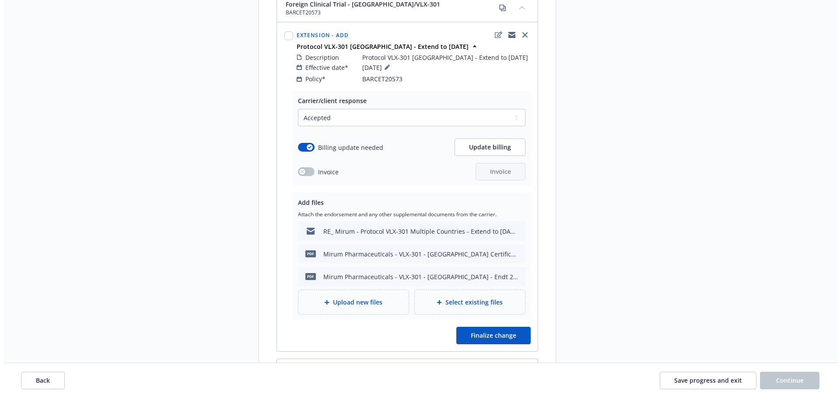
scroll to position [2406, 0]
click at [361, 298] on div "Upload new files" at bounding box center [350, 302] width 96 height 10
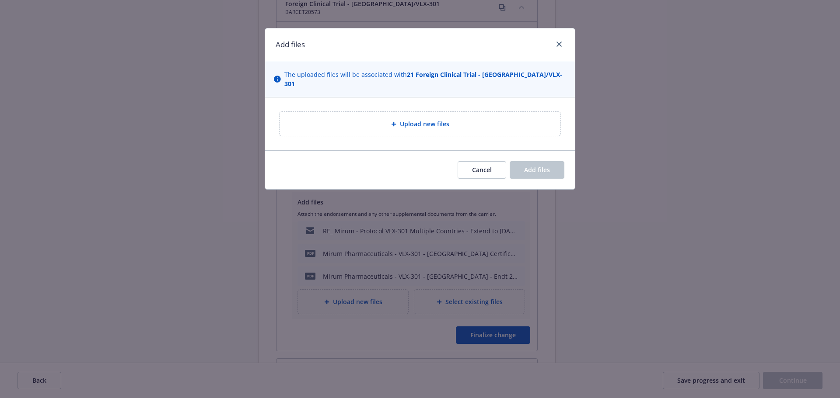
type textarea "x"
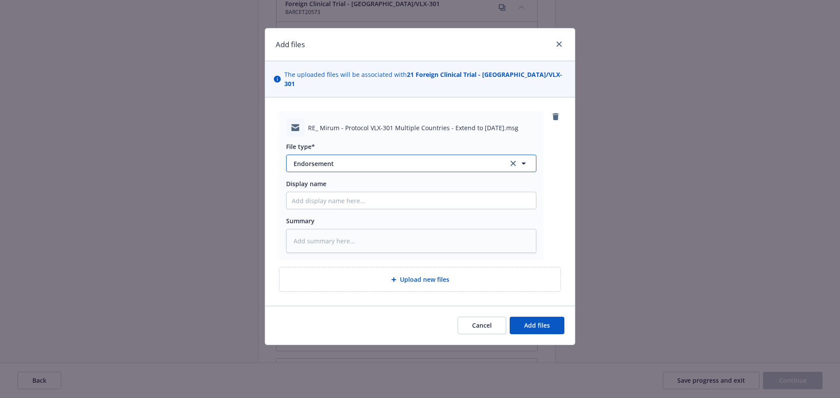
click at [349, 159] on span "Endorsement" at bounding box center [394, 163] width 203 height 9
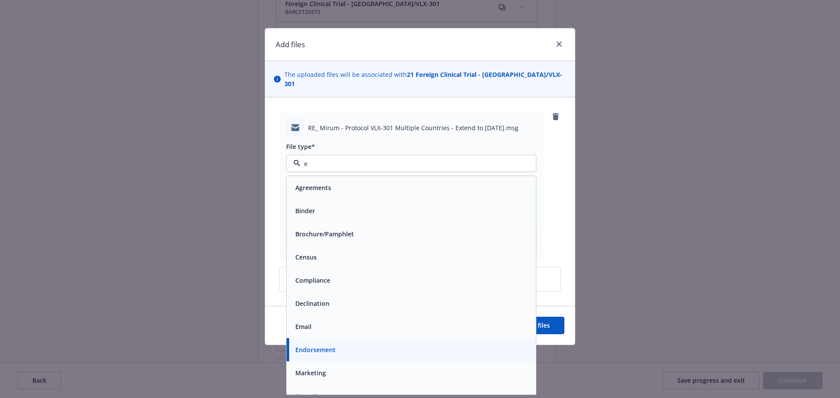
type input "em"
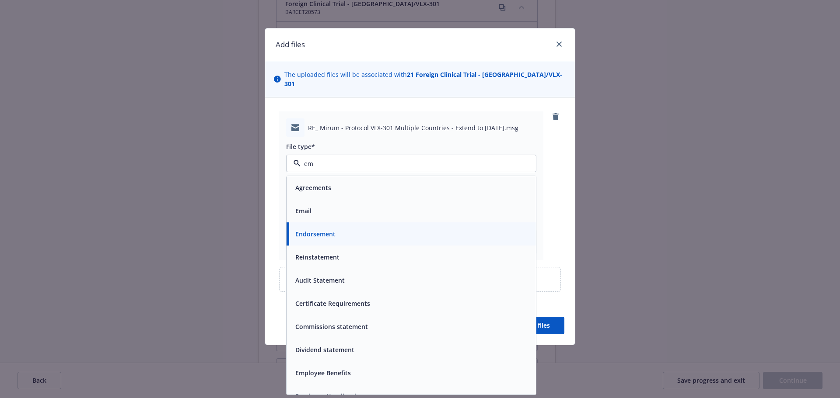
click at [432, 205] on div "Email" at bounding box center [411, 211] width 239 height 13
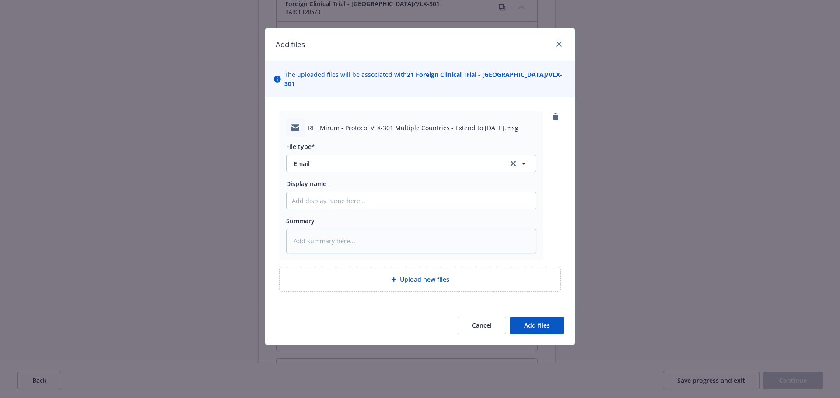
type textarea "x"
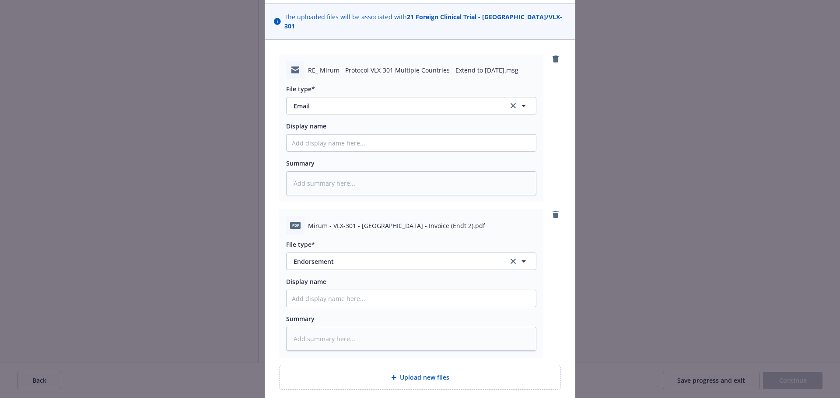
scroll to position [122, 0]
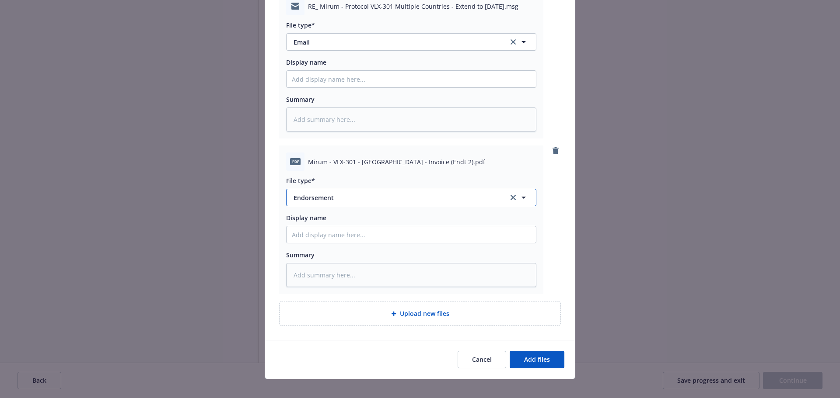
click at [336, 193] on span "Endorsement" at bounding box center [394, 197] width 203 height 9
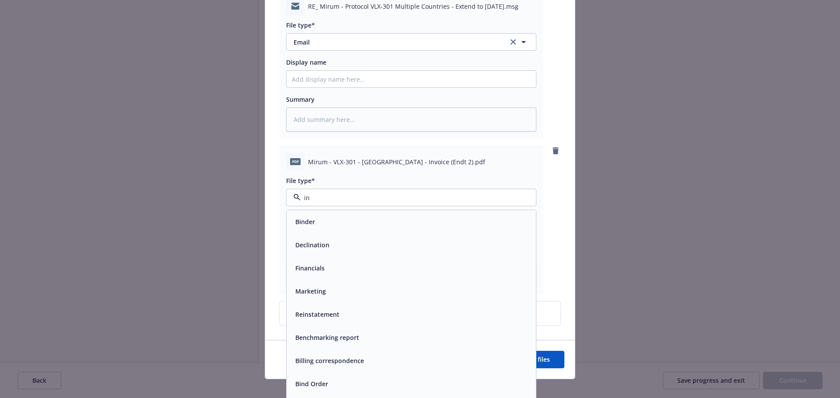
type input "inv"
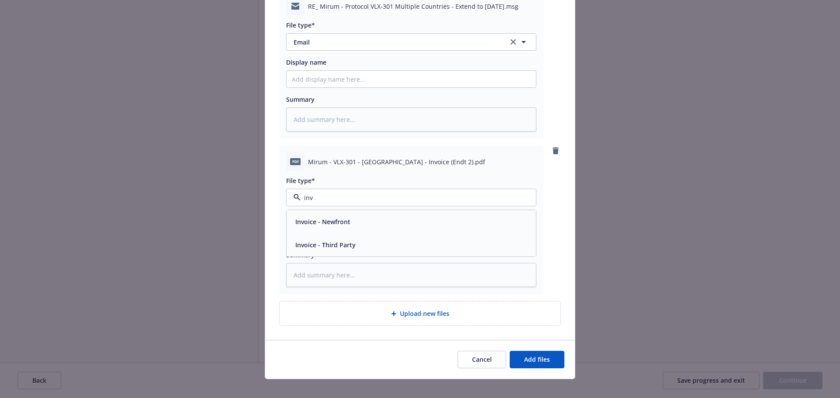
click at [392, 239] on div "Invoice - Third Party" at bounding box center [411, 245] width 239 height 13
click at [540, 356] on span "Add files" at bounding box center [537, 360] width 26 height 8
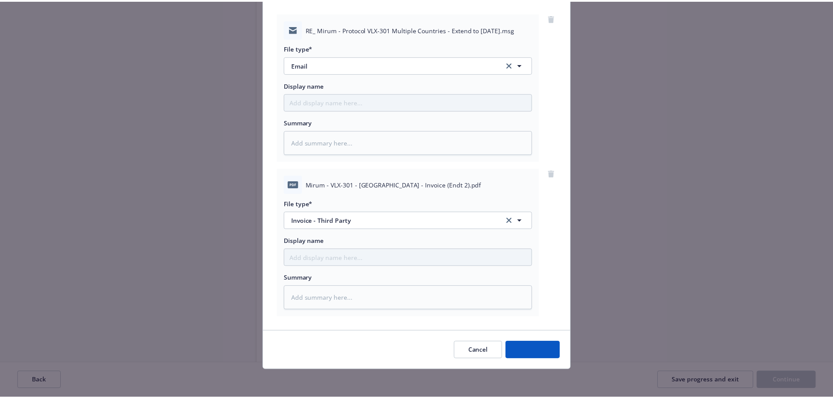
scroll to position [90, 0]
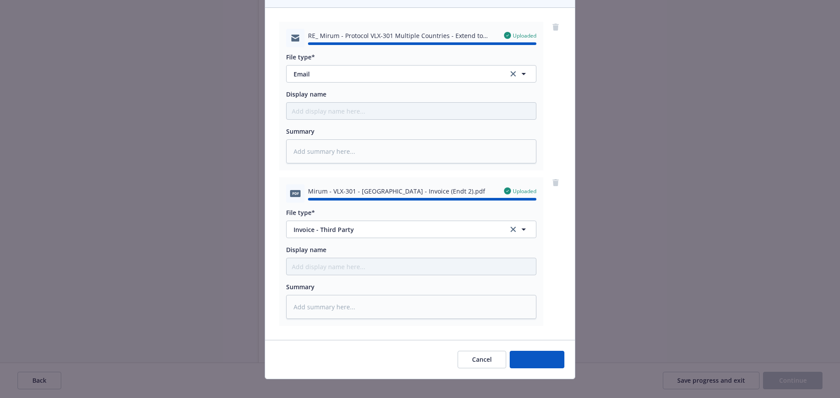
type textarea "x"
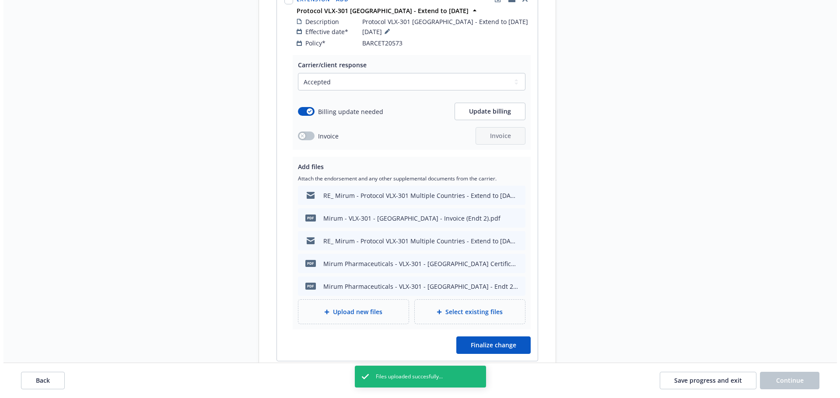
scroll to position [2493, 0]
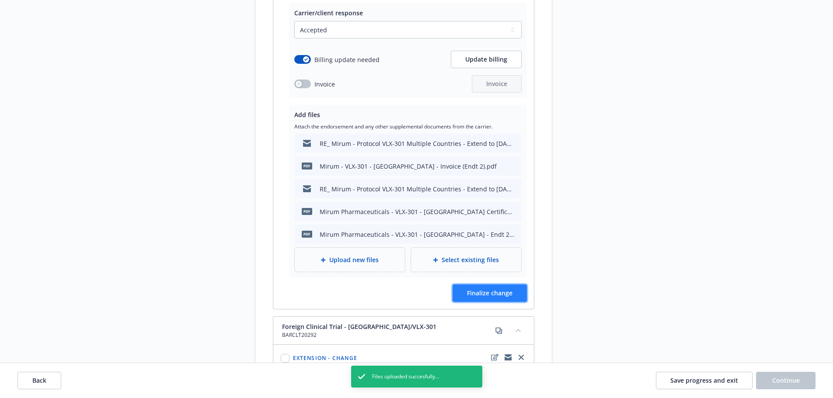
click at [498, 292] on button "Finalize change" at bounding box center [490, 293] width 74 height 17
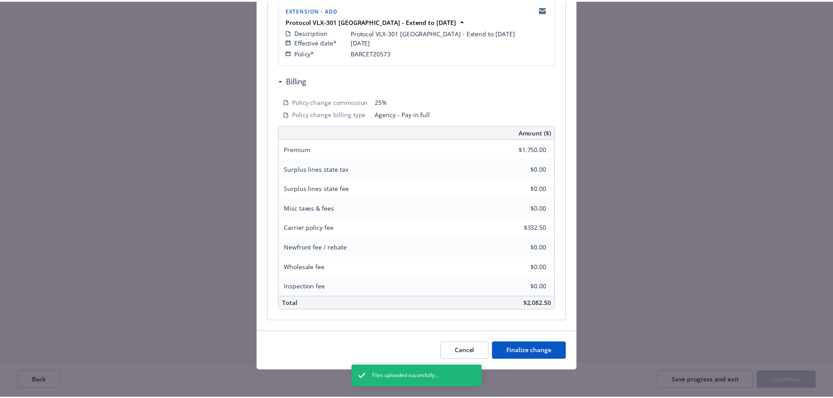
scroll to position [193, 0]
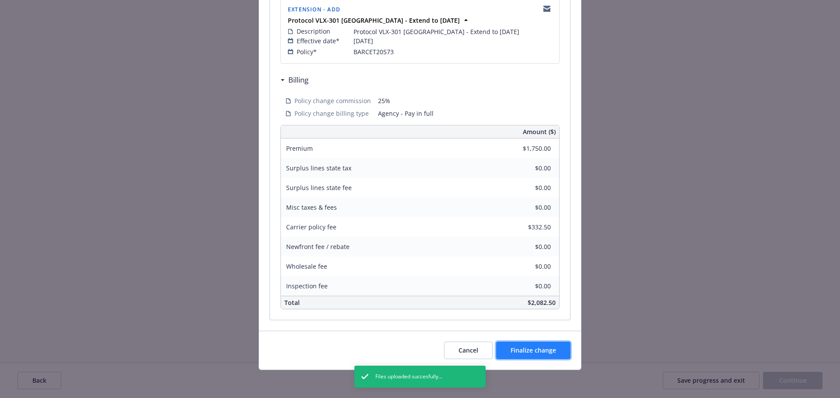
click at [545, 348] on span "Finalize change" at bounding box center [532, 350] width 45 height 8
select select "ACCEPTED"
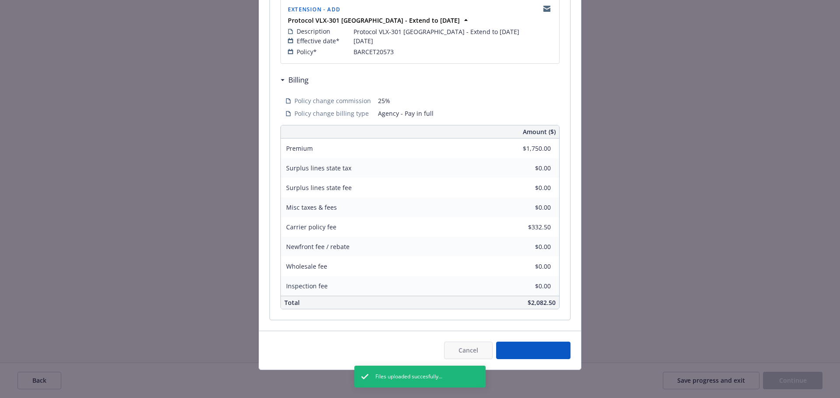
select select "ACCEPTED"
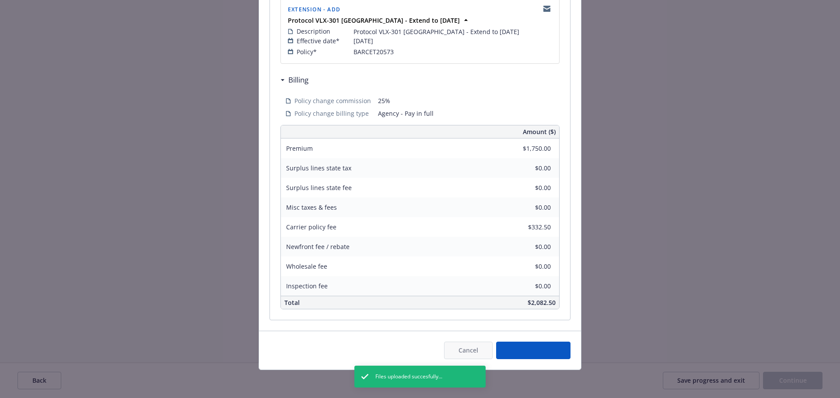
select select "ACCEPTED"
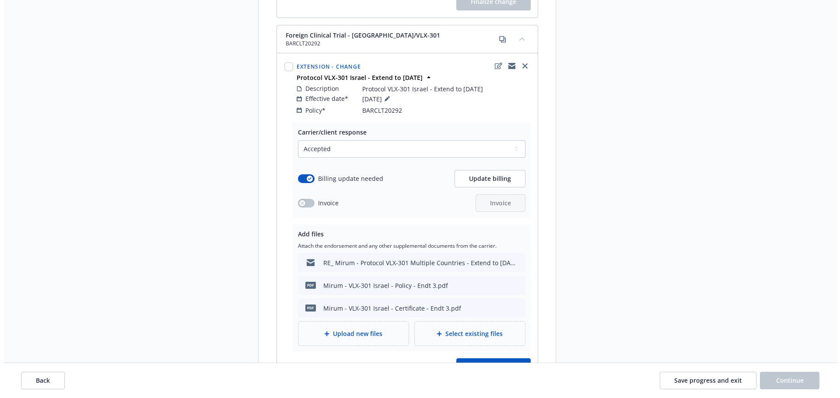
scroll to position [2799, 0]
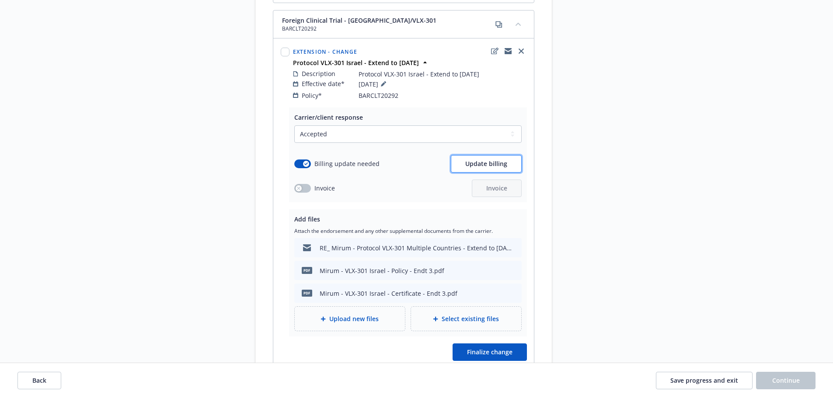
click at [473, 161] on button "Update billing" at bounding box center [486, 163] width 71 height 17
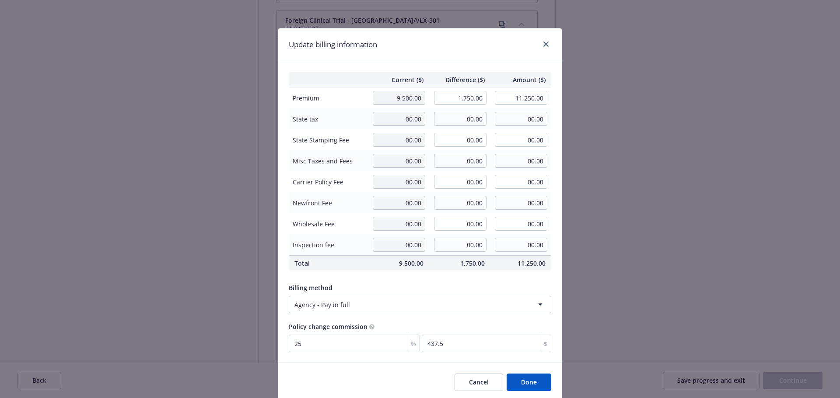
click at [527, 390] on button "Done" at bounding box center [528, 382] width 45 height 17
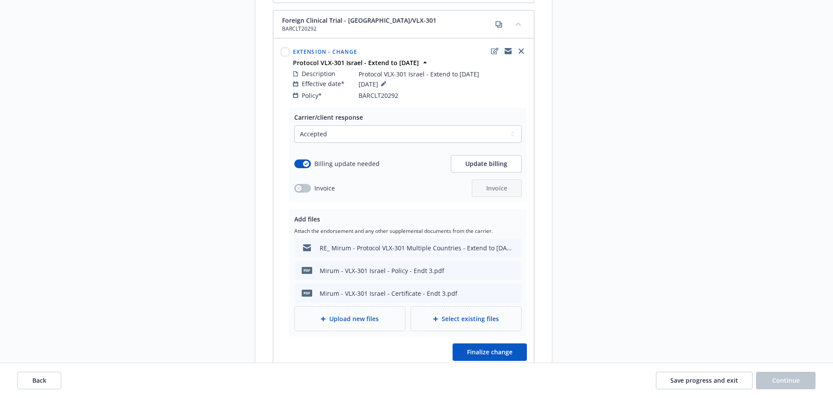
click at [339, 314] on span "Upload new files" at bounding box center [353, 318] width 49 height 9
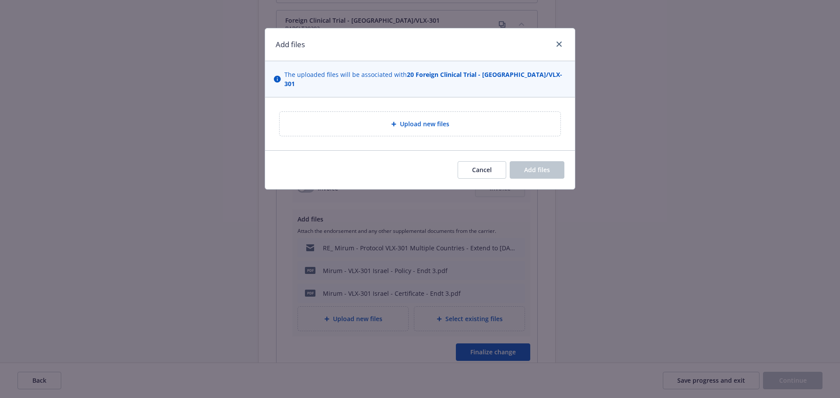
type textarea "x"
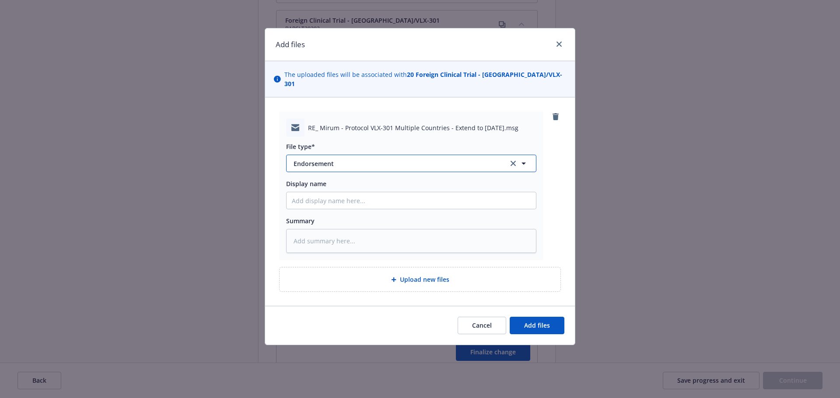
click at [368, 159] on span "Endorsement" at bounding box center [394, 163] width 203 height 9
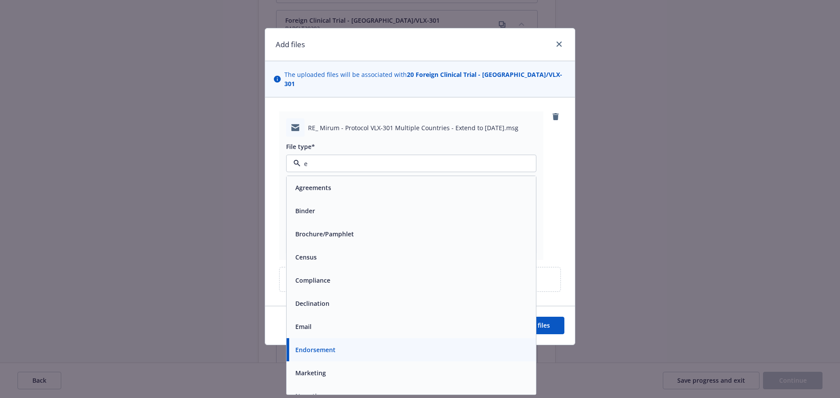
type input "em"
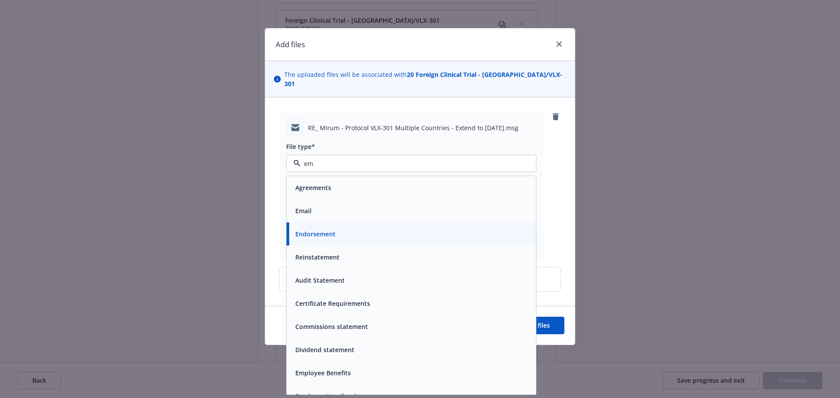
click at [405, 205] on div "Email" at bounding box center [411, 211] width 239 height 13
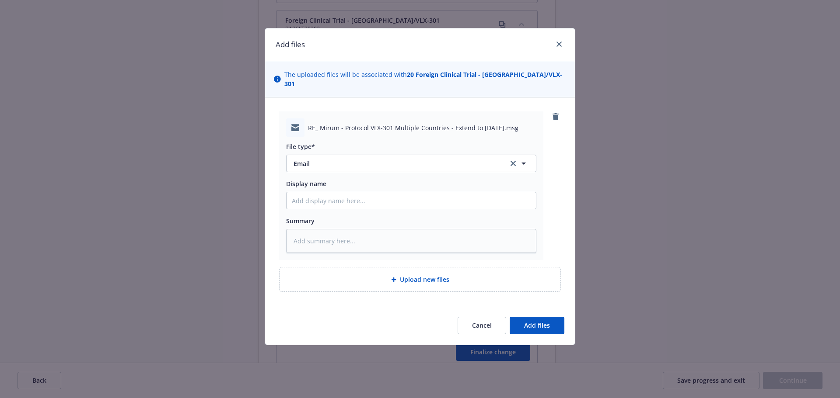
type textarea "x"
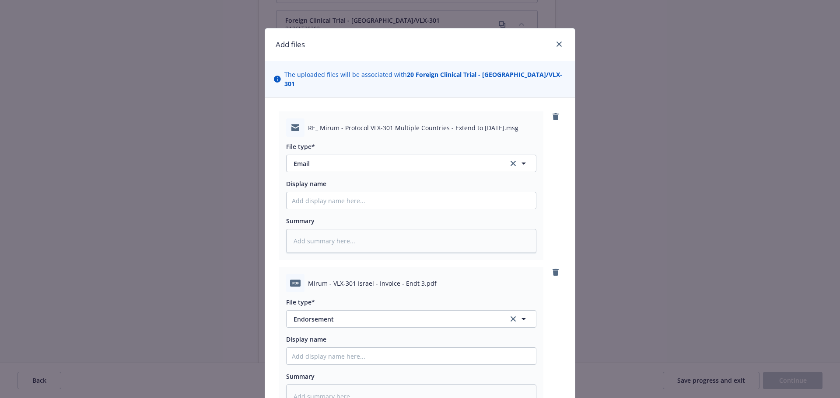
scroll to position [122, 0]
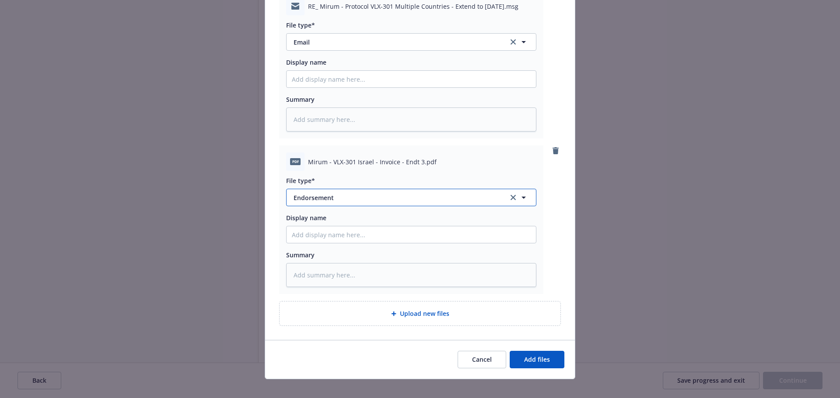
click at [336, 193] on span "Endorsement" at bounding box center [394, 197] width 203 height 9
type input "invoi"
click at [333, 241] on span "Invoice - Third Party" at bounding box center [325, 245] width 60 height 9
click at [535, 356] on span "Add files" at bounding box center [537, 360] width 26 height 8
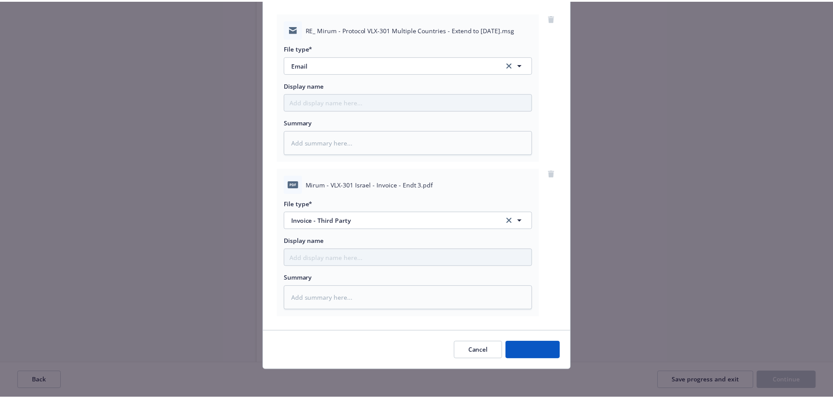
scroll to position [90, 0]
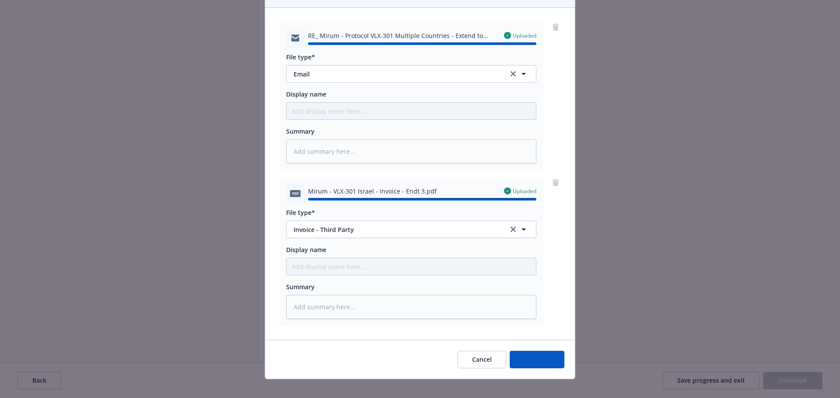
type textarea "x"
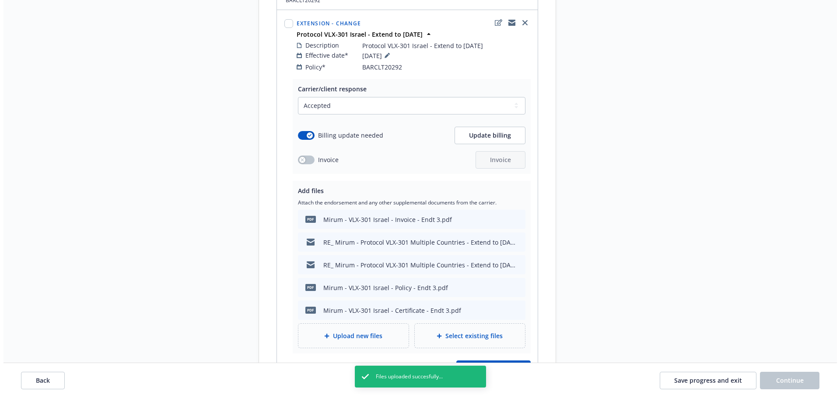
scroll to position [2843, 0]
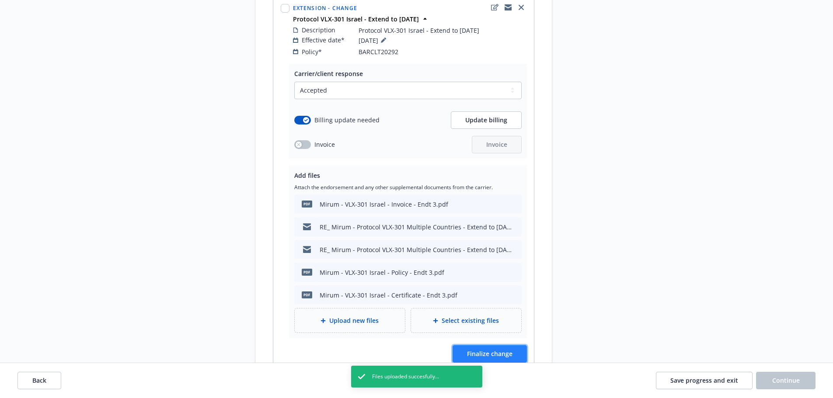
click at [480, 350] on span "Finalize change" at bounding box center [489, 354] width 45 height 8
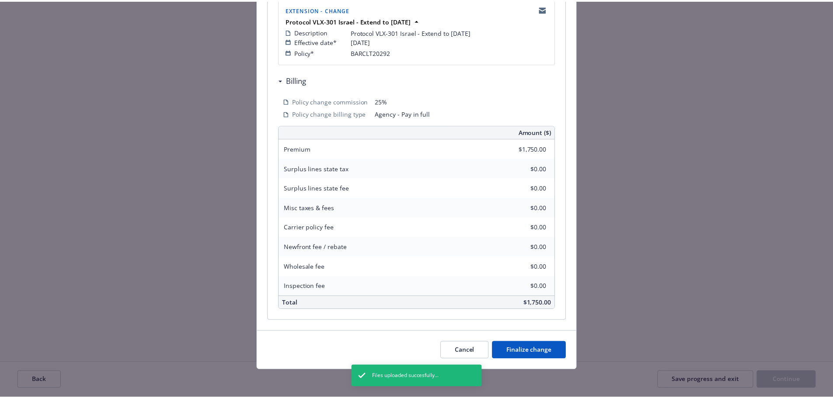
scroll to position [193, 0]
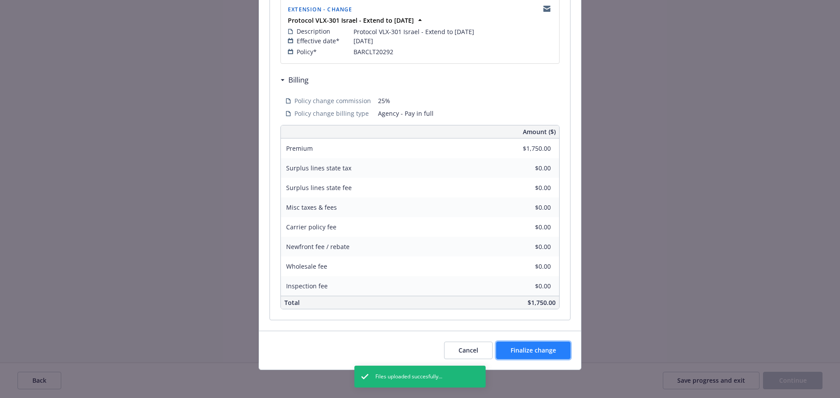
click at [544, 355] on span "Finalize change" at bounding box center [532, 350] width 45 height 8
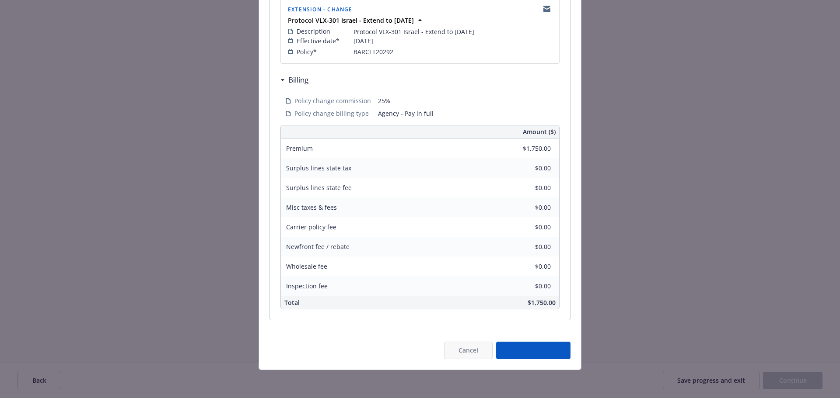
select select "ACCEPTED"
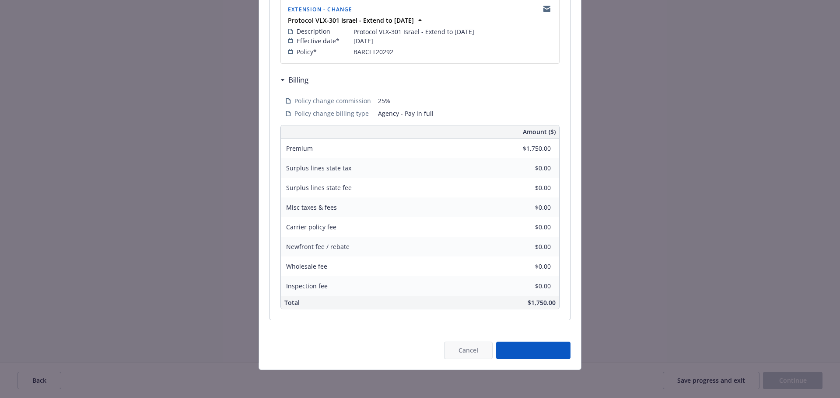
select select "ACCEPTED"
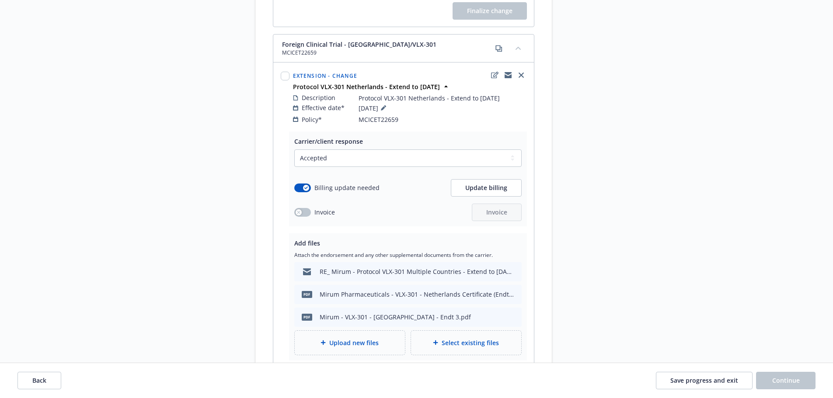
scroll to position [3193, 0]
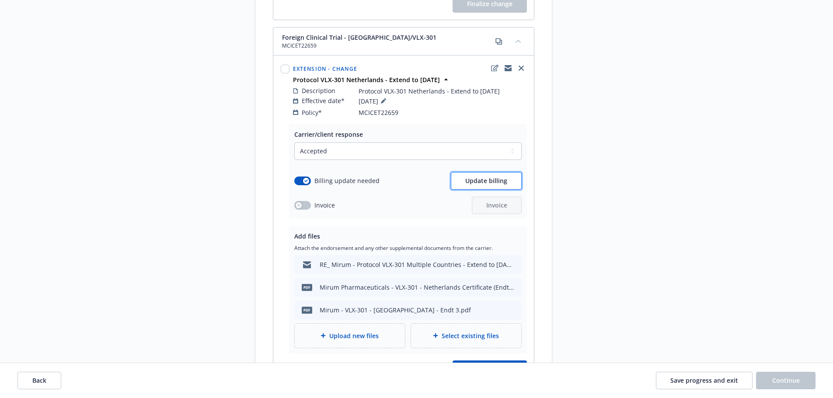
click at [491, 172] on button "Update billing" at bounding box center [486, 180] width 71 height 17
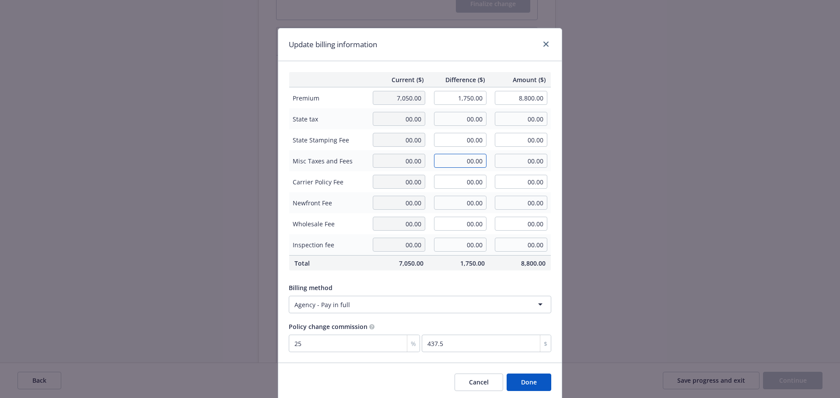
click at [470, 163] on input "00.00" at bounding box center [460, 161] width 52 height 14
type input "367.50"
click at [522, 383] on button "Done" at bounding box center [528, 382] width 45 height 17
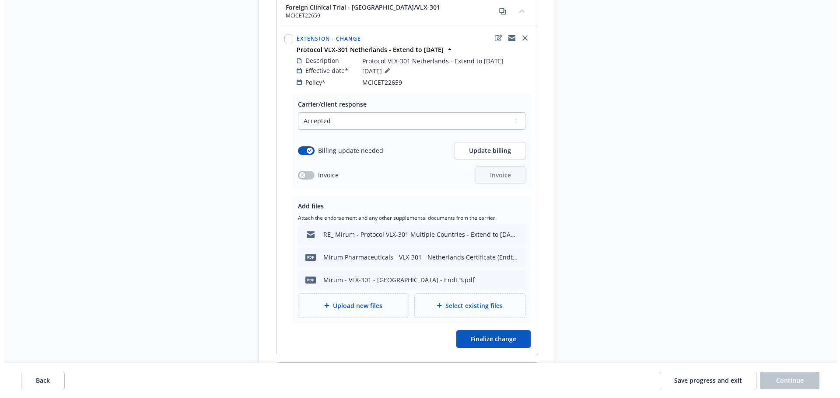
scroll to position [3237, 0]
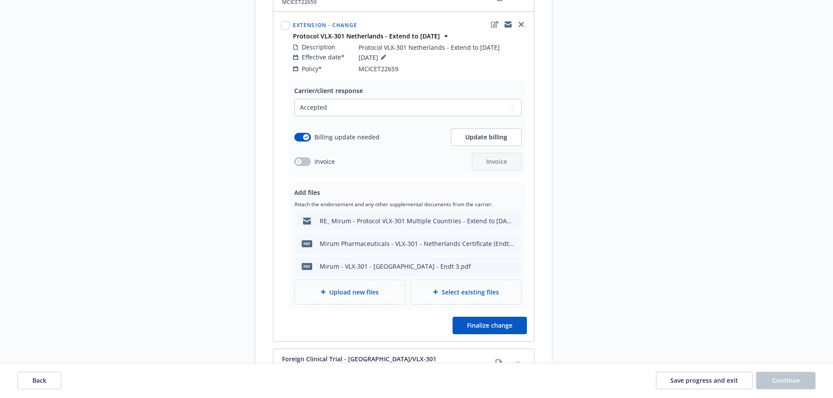
click at [356, 280] on div "Upload new files" at bounding box center [350, 292] width 110 height 24
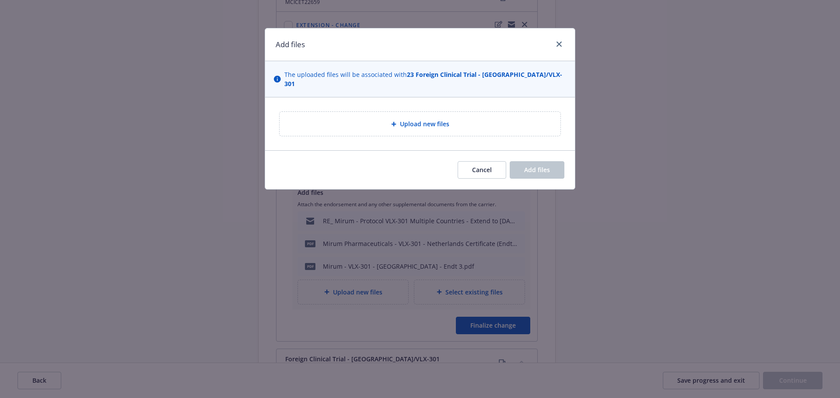
type textarea "x"
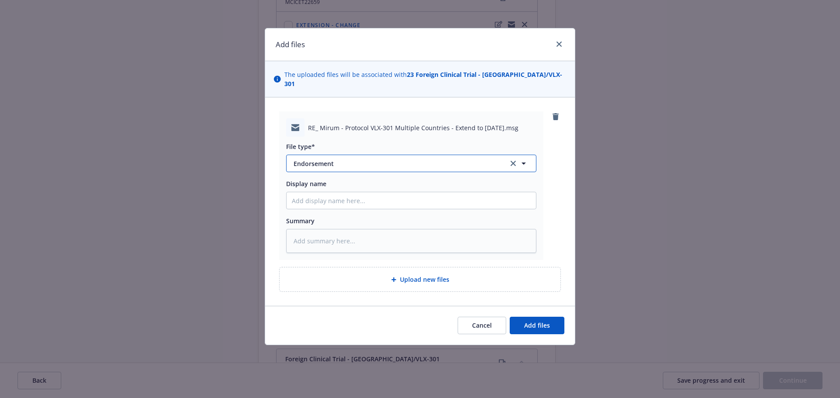
click at [363, 159] on span "Endorsement" at bounding box center [394, 163] width 203 height 9
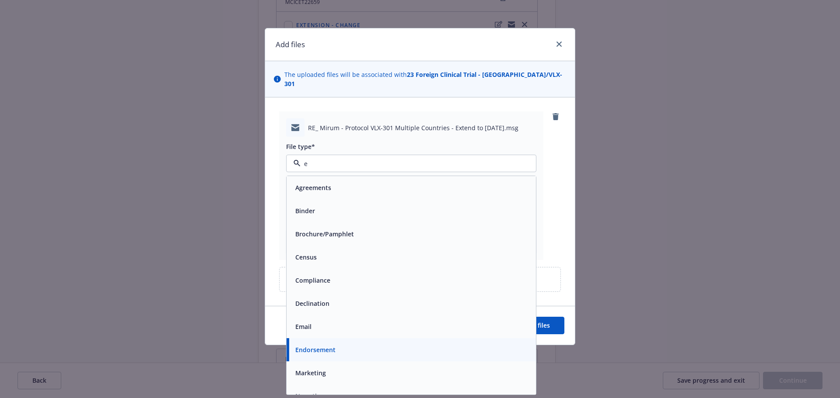
type input "em"
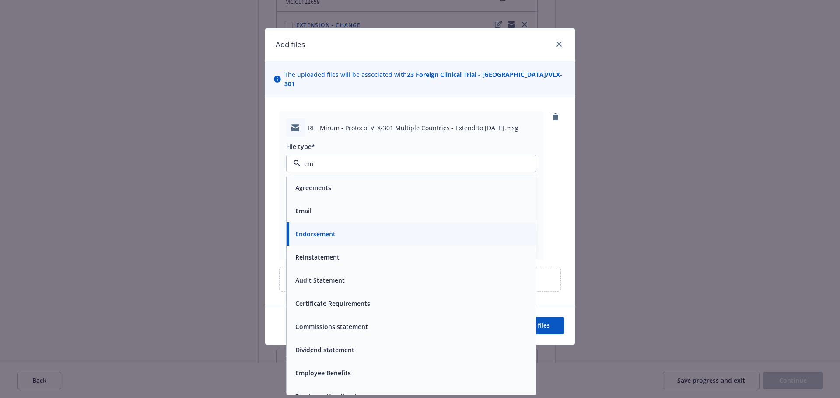
click at [375, 205] on div "Email" at bounding box center [411, 211] width 239 height 13
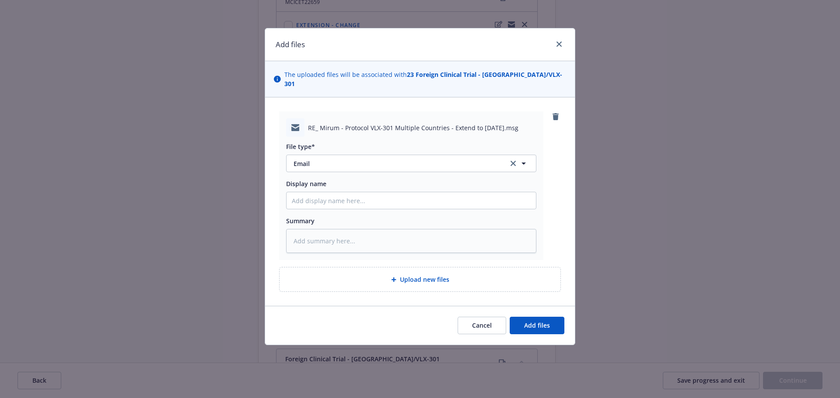
type textarea "x"
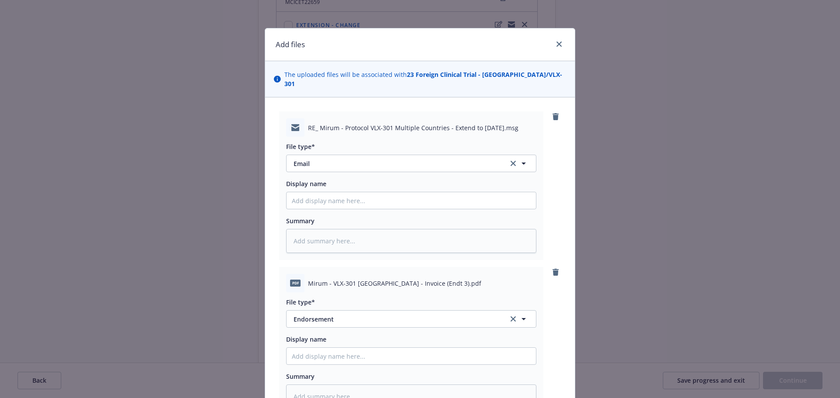
scroll to position [122, 0]
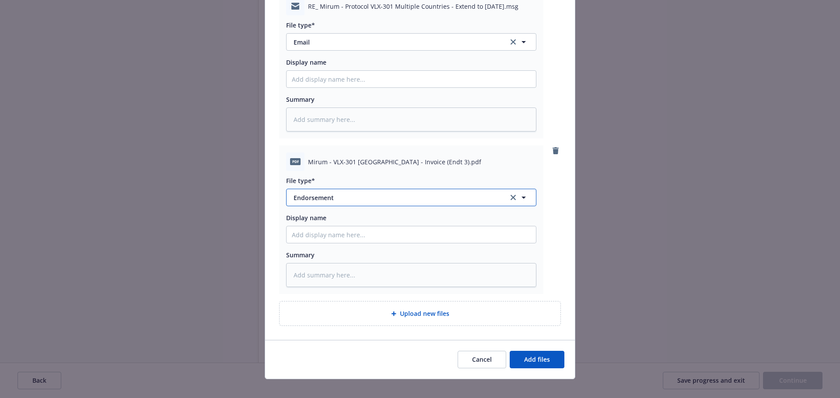
click at [332, 193] on span "Endorsement" at bounding box center [394, 197] width 203 height 9
type input "invoi"
click at [336, 241] on span "Invoice - Third Party" at bounding box center [325, 245] width 60 height 9
click at [527, 356] on span "Add files" at bounding box center [537, 360] width 26 height 8
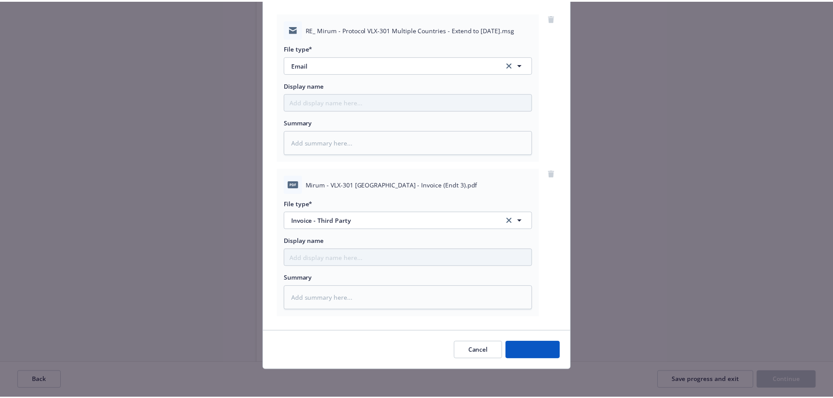
scroll to position [90, 0]
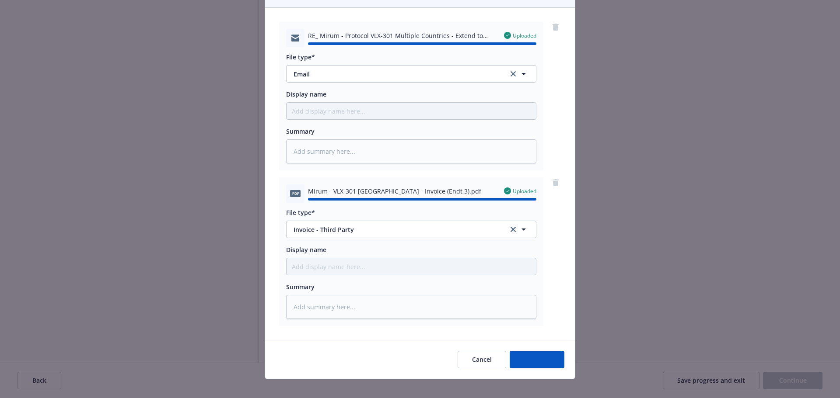
type textarea "x"
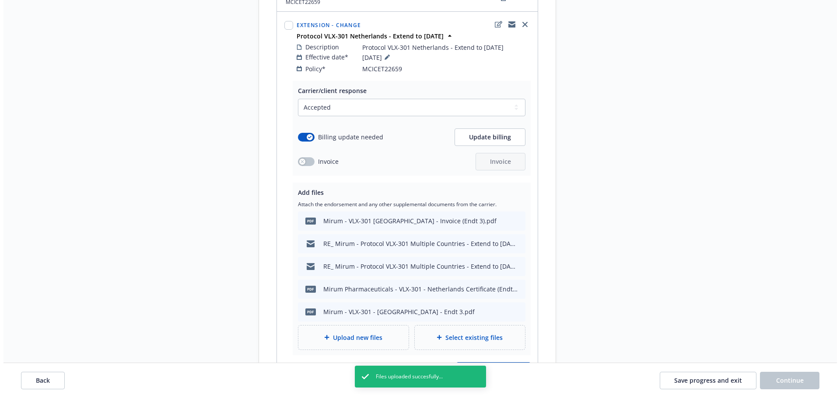
scroll to position [3280, 0]
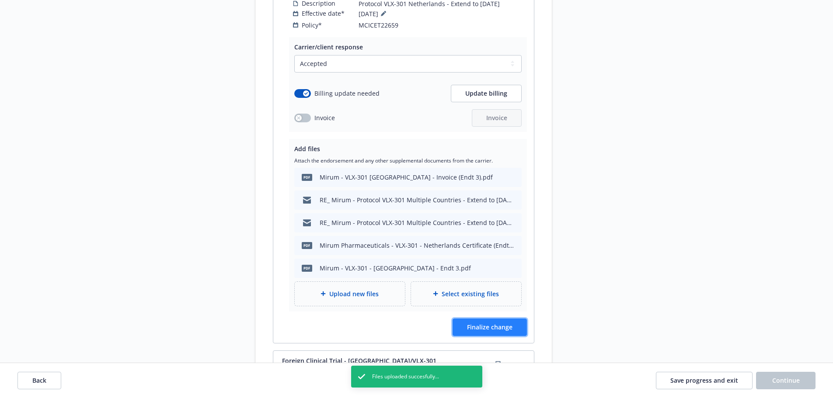
click at [499, 323] on span "Finalize change" at bounding box center [489, 327] width 45 height 8
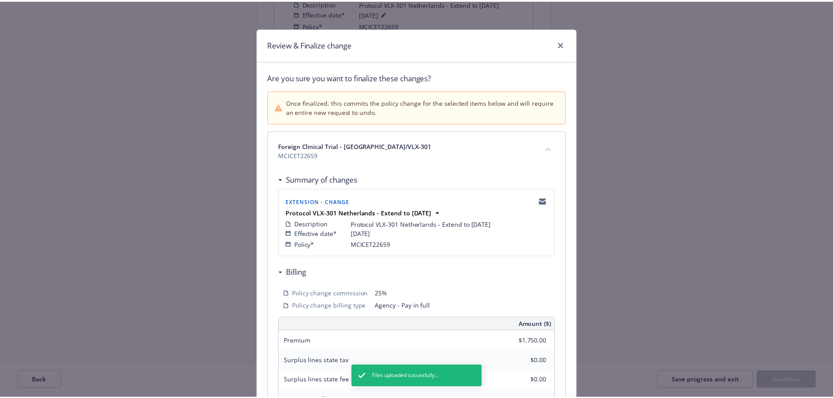
scroll to position [193, 0]
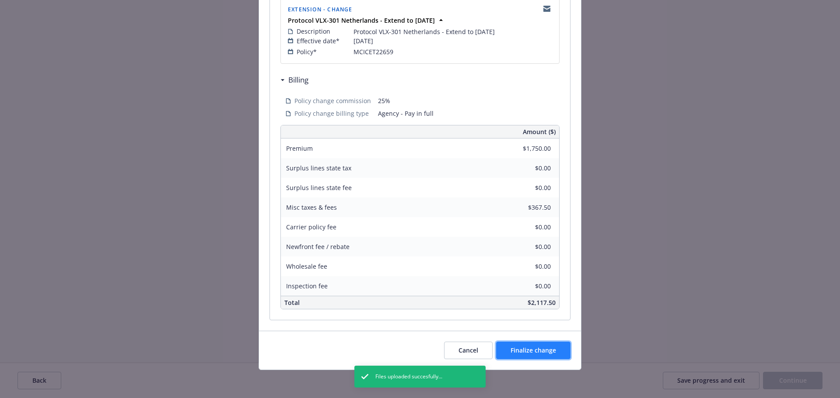
click at [541, 347] on span "Finalize change" at bounding box center [532, 350] width 45 height 8
select select "ACCEPTED"
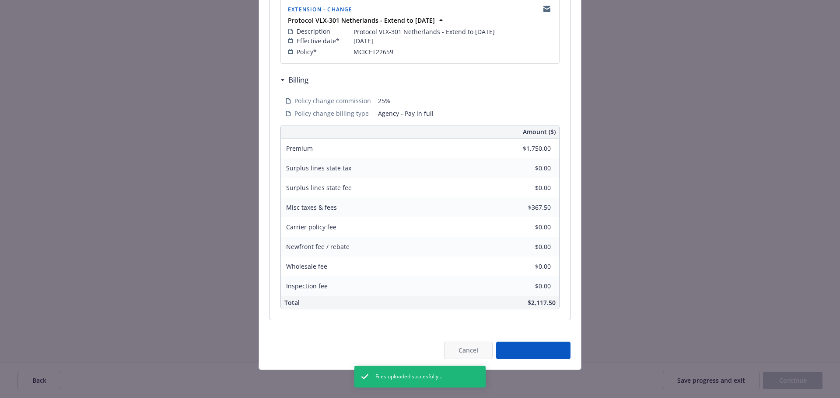
select select "ACCEPTED"
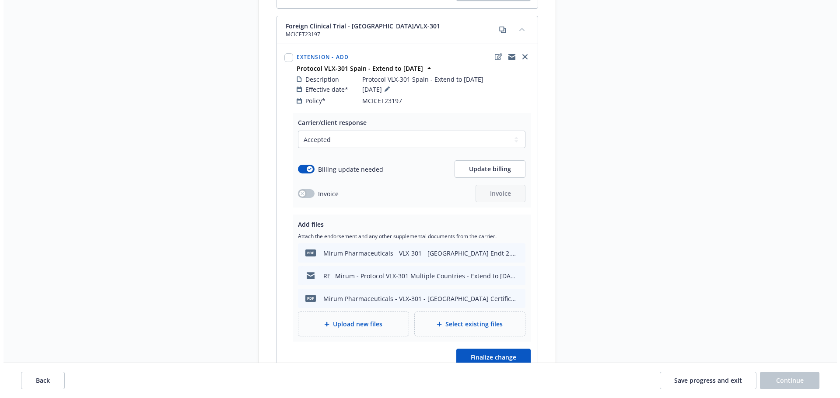
scroll to position [3630, 0]
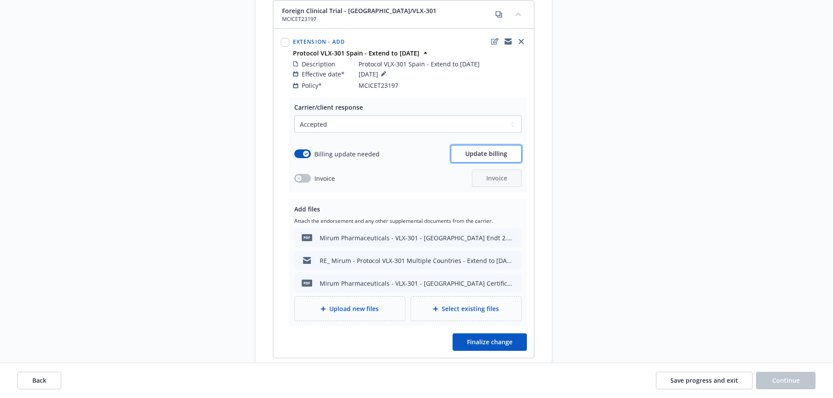
click at [491, 151] on button "Update billing" at bounding box center [486, 153] width 71 height 17
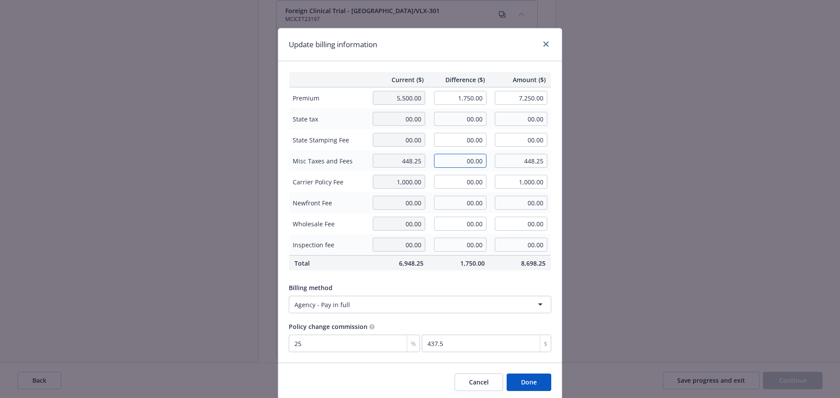
click at [471, 161] on input "00.00" at bounding box center [460, 161] width 52 height 14
type input "142.63"
type input "590.88"
click at [526, 386] on button "Done" at bounding box center [528, 382] width 45 height 17
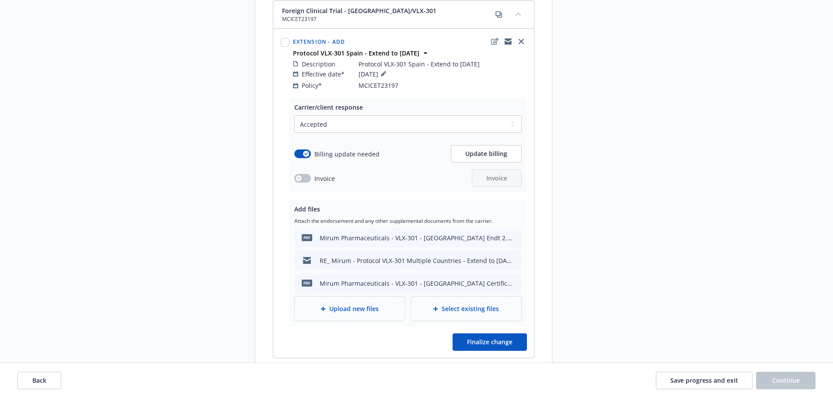
click at [377, 304] on span "Upload new files" at bounding box center [353, 308] width 49 height 9
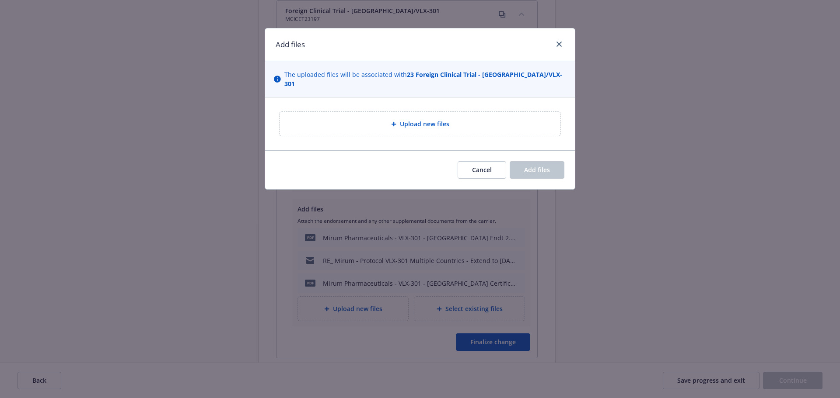
type textarea "x"
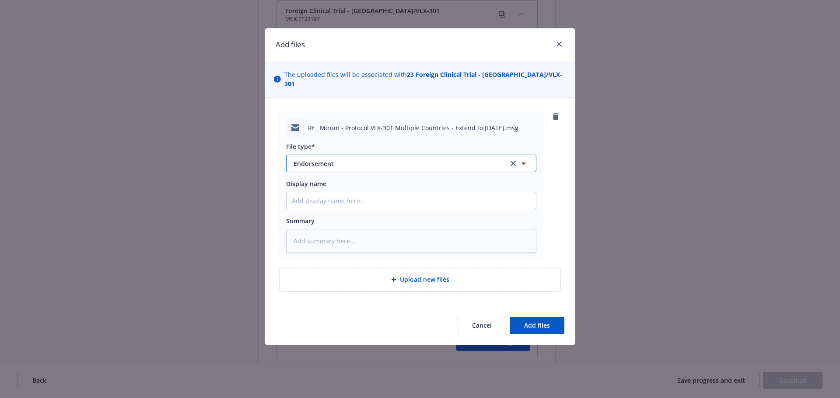
click at [360, 159] on span "Endorsement" at bounding box center [394, 163] width 203 height 9
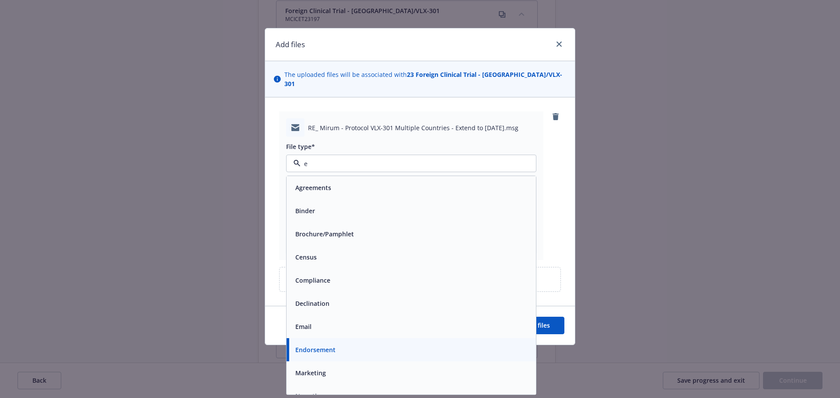
type input "em"
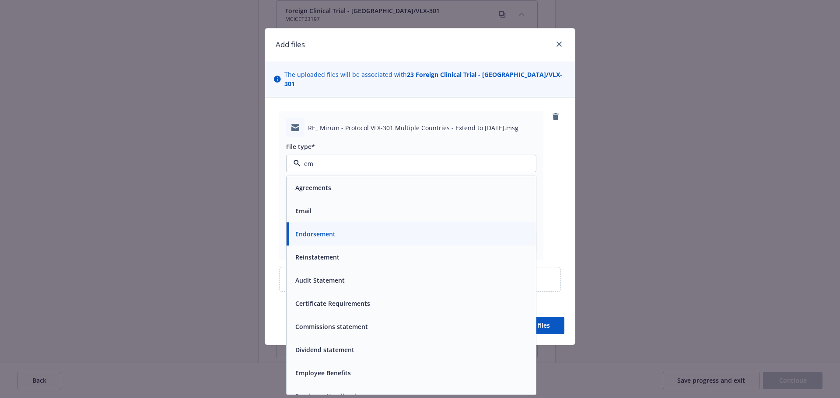
click at [371, 205] on div "Email" at bounding box center [411, 211] width 239 height 13
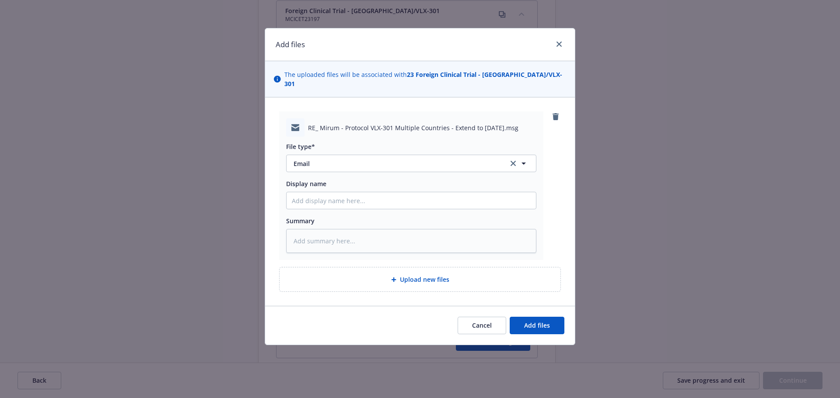
type textarea "x"
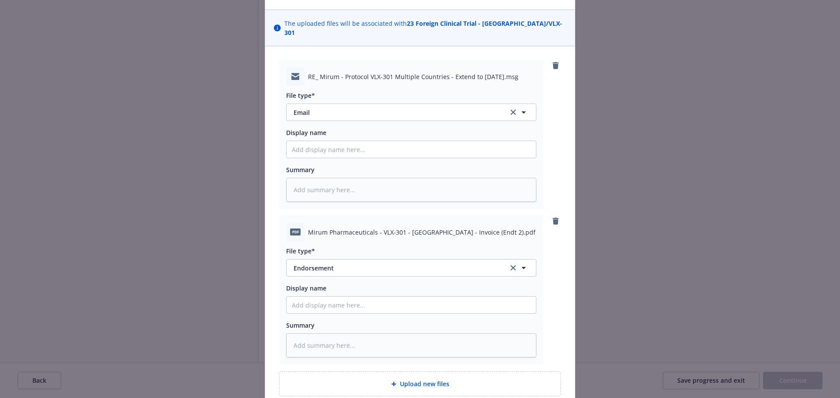
scroll to position [122, 0]
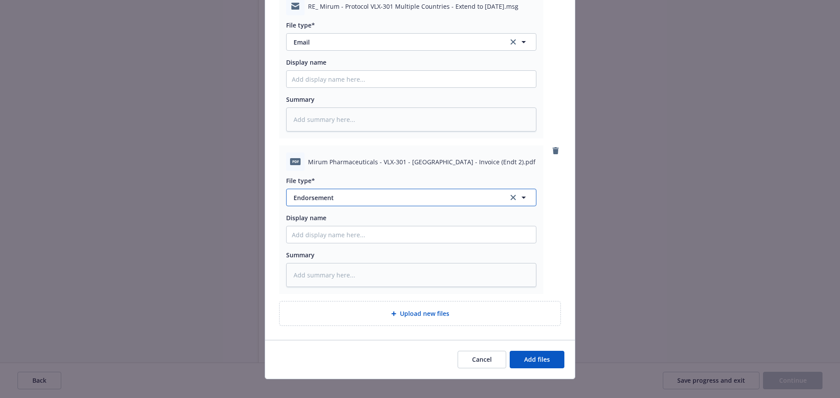
click at [341, 193] on span "Endorsement" at bounding box center [394, 197] width 203 height 9
type input "invoi"
click at [421, 239] on div "Invoice - Third Party" at bounding box center [411, 245] width 239 height 13
click at [548, 351] on button "Add files" at bounding box center [537, 359] width 55 height 17
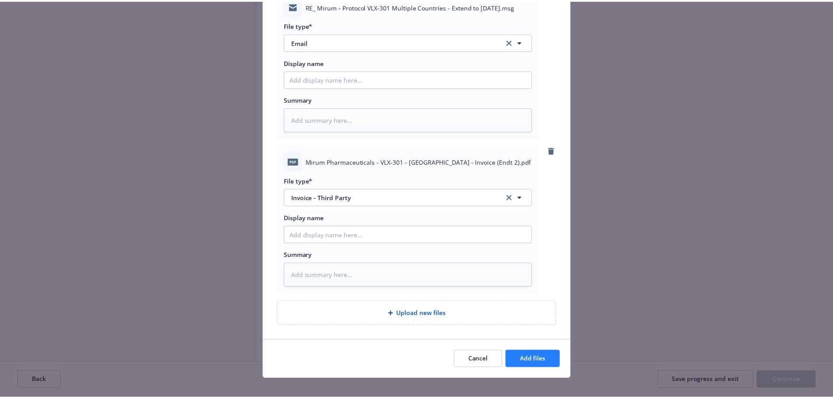
scroll to position [90, 0]
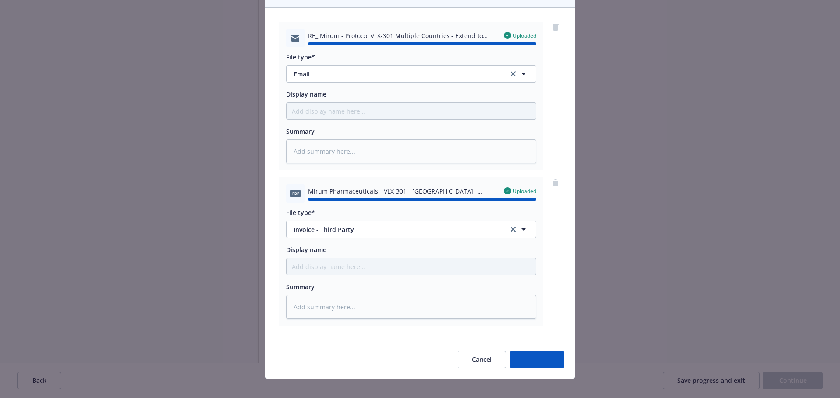
type textarea "x"
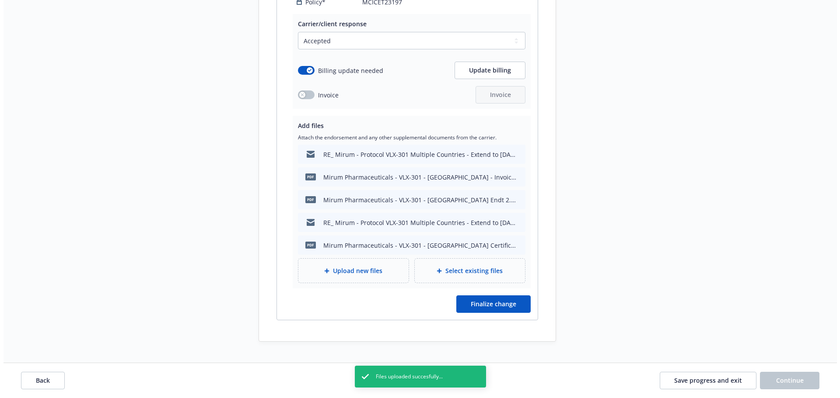
scroll to position [3718, 0]
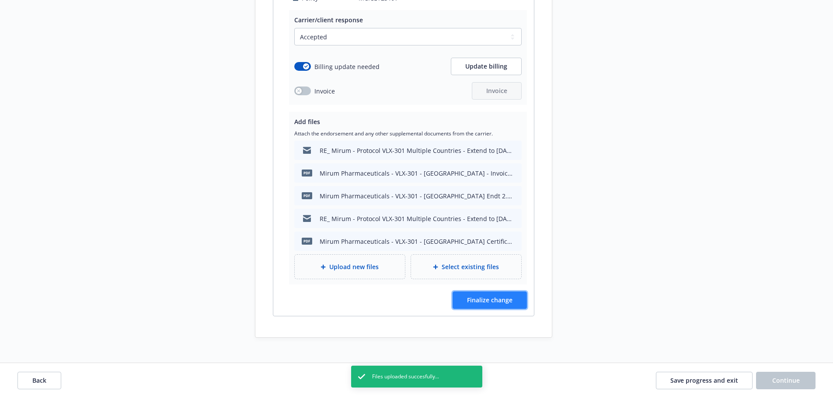
click at [492, 296] on span "Finalize change" at bounding box center [489, 300] width 45 height 8
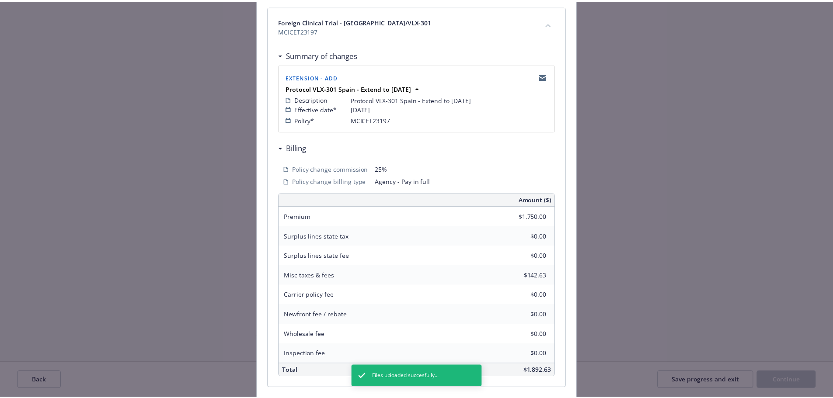
scroll to position [193, 0]
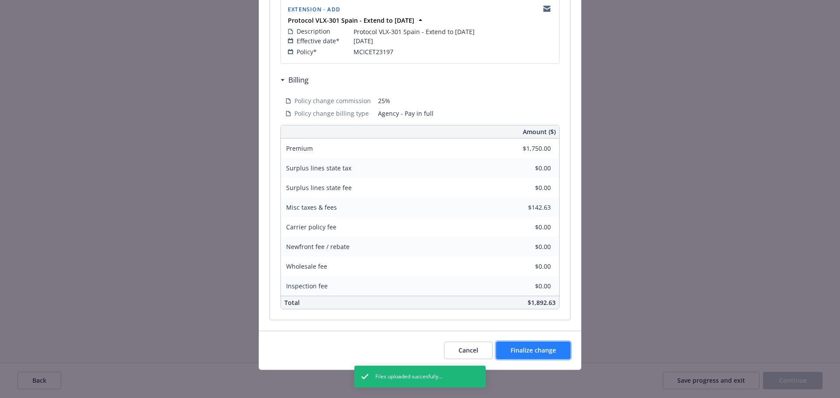
click at [541, 353] on span "Finalize change" at bounding box center [532, 350] width 45 height 8
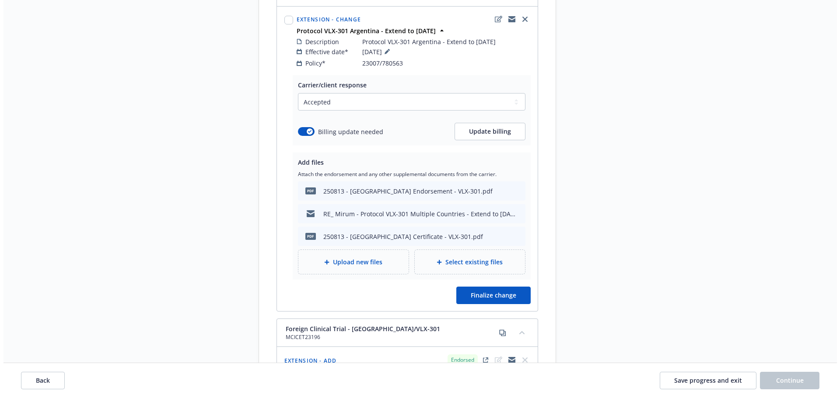
scroll to position [1618, 0]
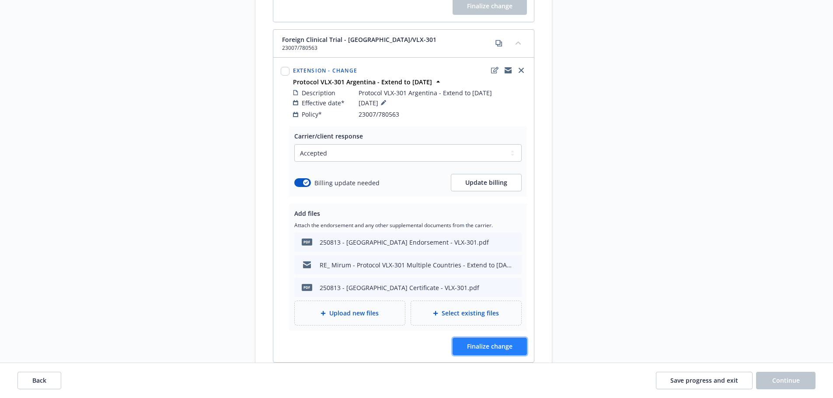
click at [490, 344] on button "Finalize change" at bounding box center [490, 346] width 74 height 17
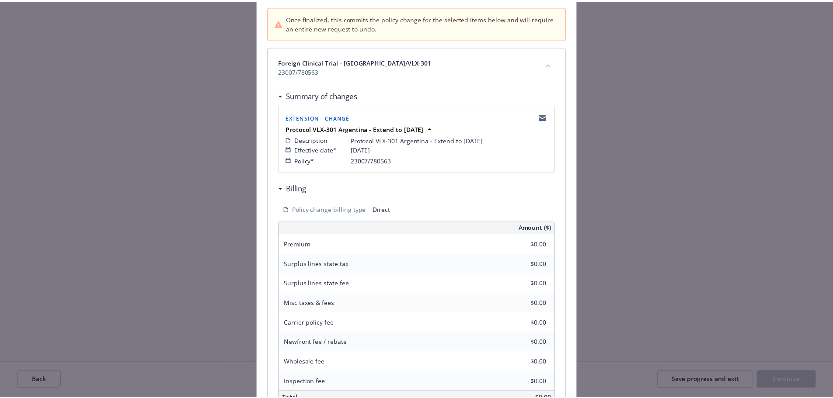
scroll to position [180, 0]
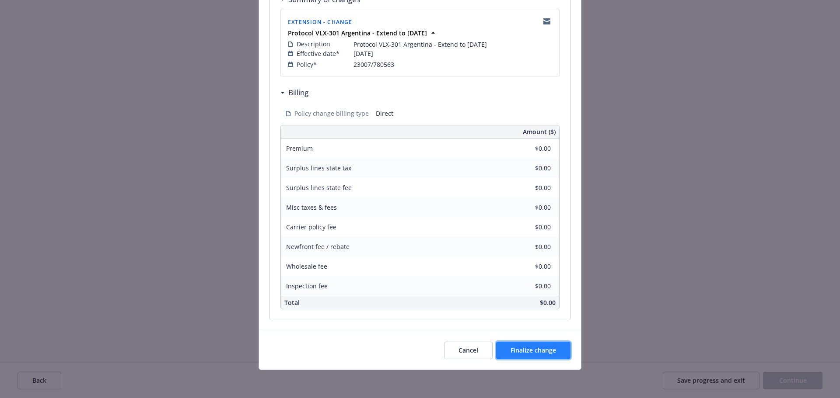
click at [531, 348] on span "Finalize change" at bounding box center [532, 350] width 45 height 8
select select "ACCEPTED"
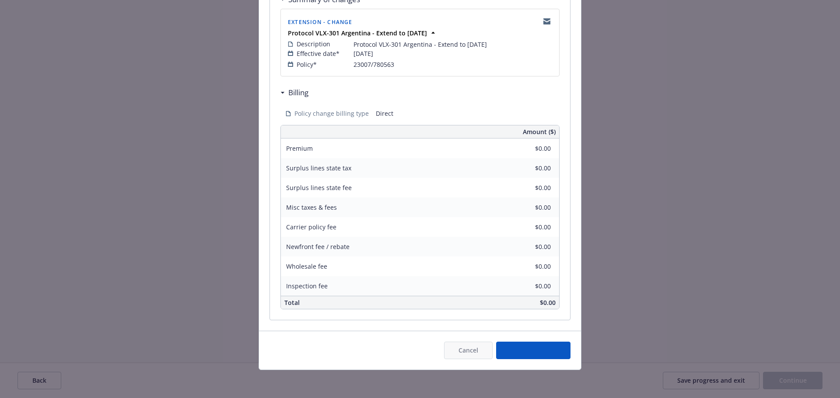
select select "ACCEPTED"
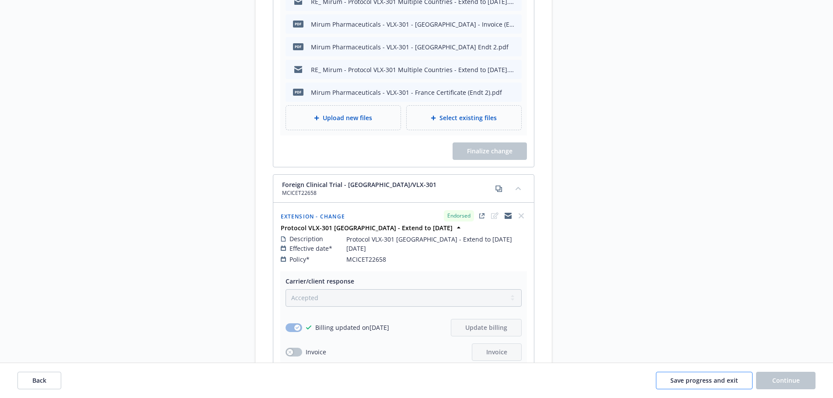
scroll to position [700, 0]
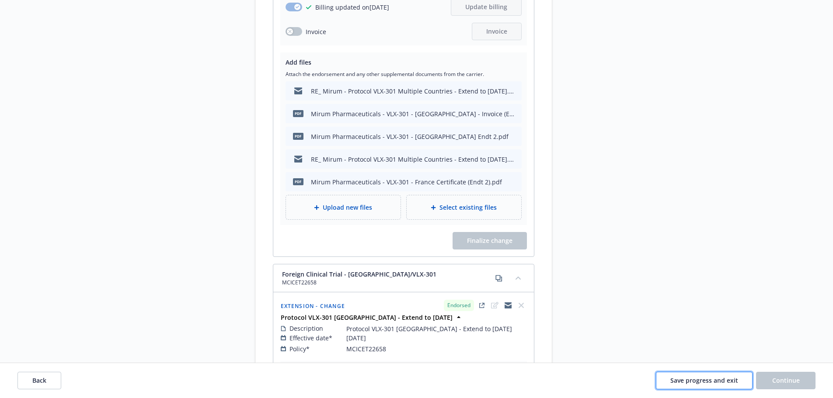
click at [703, 379] on span "Save progress and exit" at bounding box center [705, 381] width 68 height 8
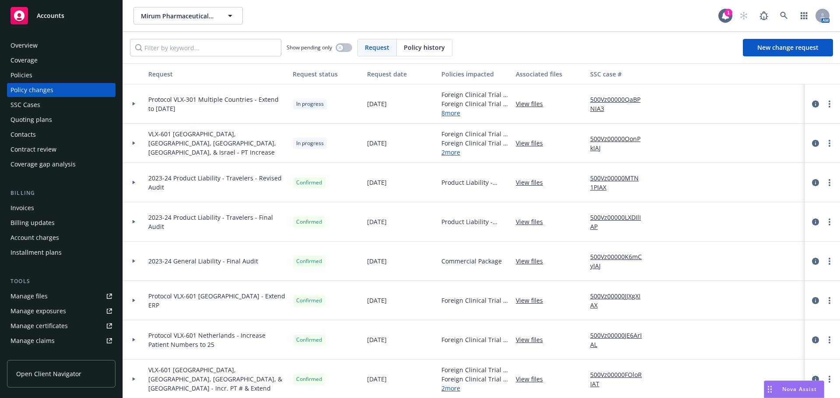
click at [27, 210] on div "Invoices" at bounding box center [22, 208] width 24 height 14
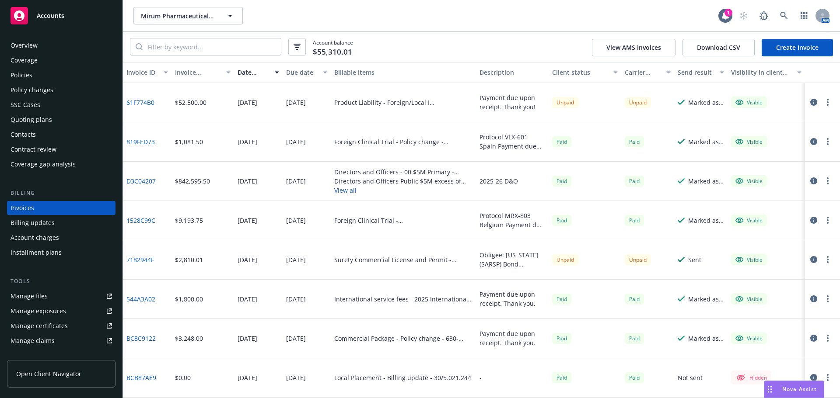
click at [784, 49] on link "Create Invoice" at bounding box center [796, 47] width 71 height 17
